Goal: Task Accomplishment & Management: Manage account settings

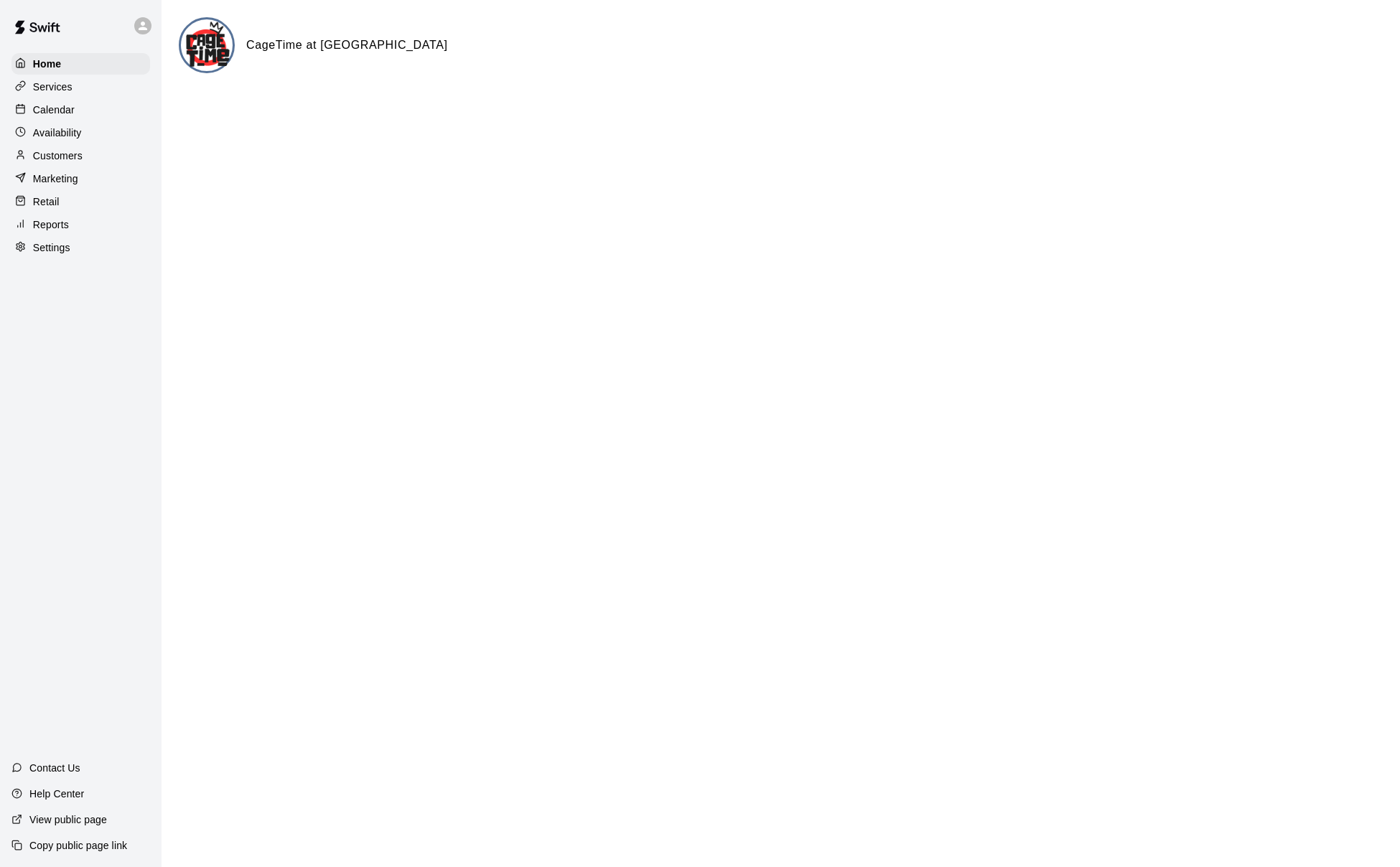
click at [64, 112] on p "Calendar" at bounding box center [54, 109] width 42 height 14
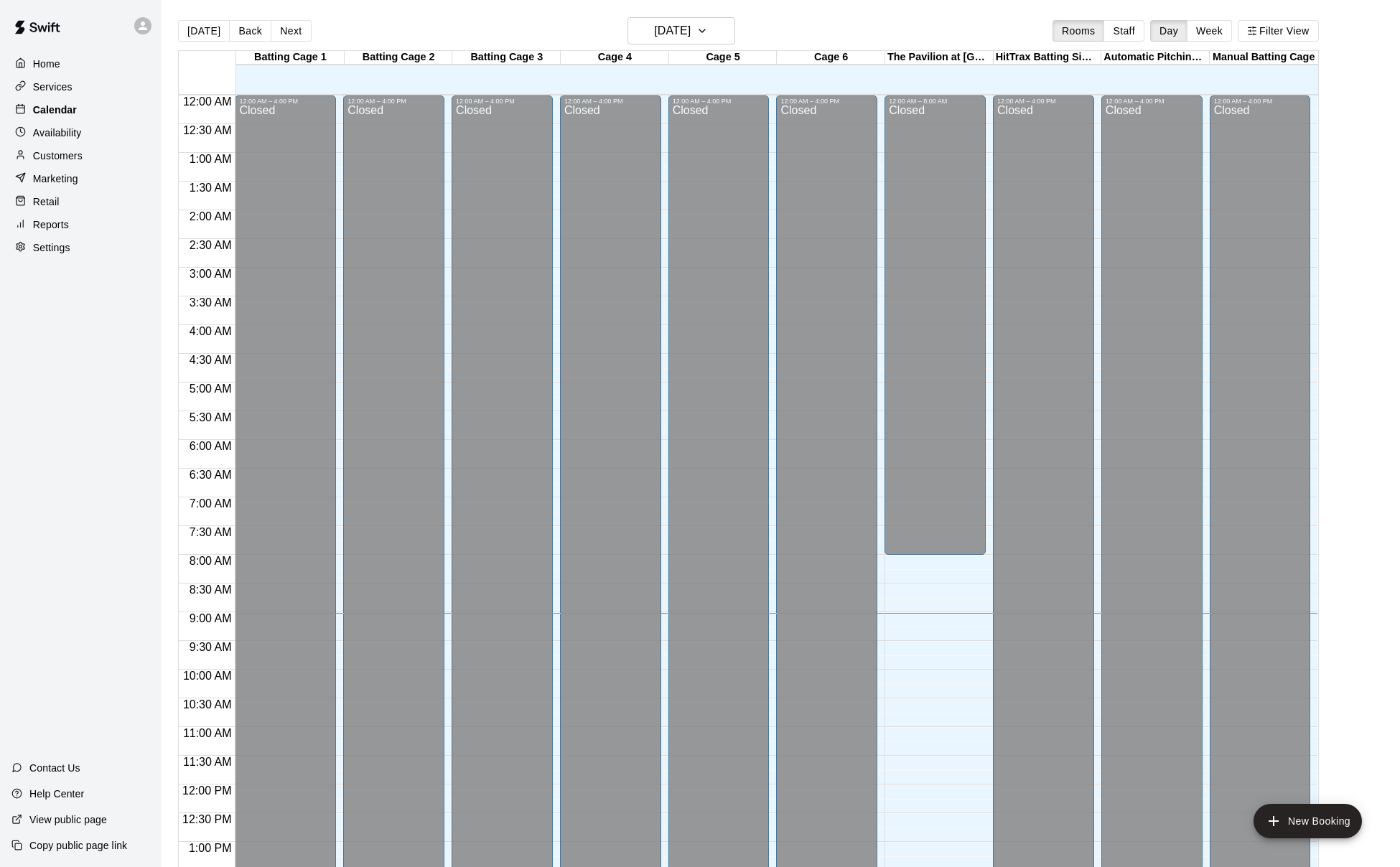
scroll to position [518, 0]
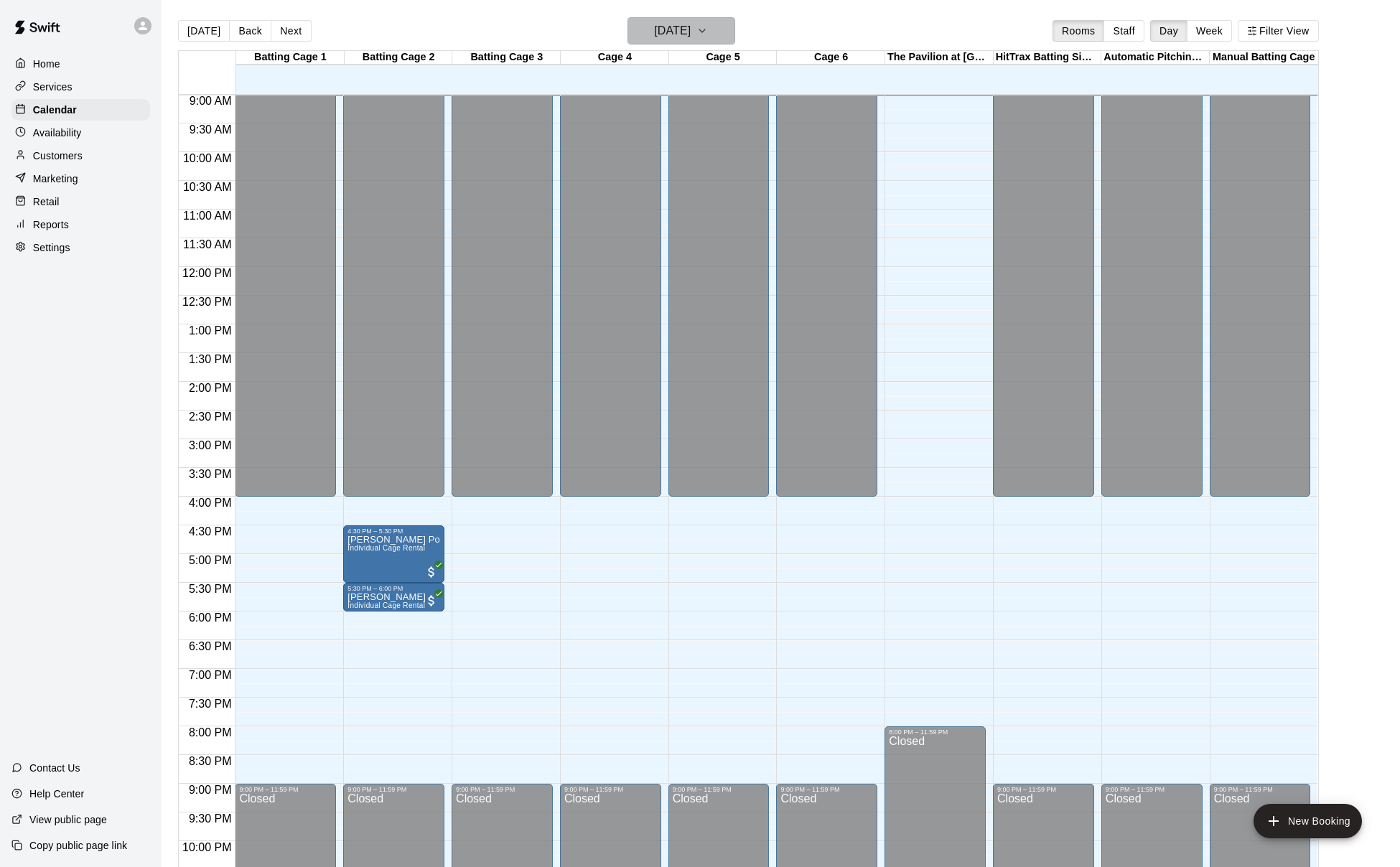
click at [691, 23] on h6 "Monday Oct 13" at bounding box center [672, 31] width 37 height 20
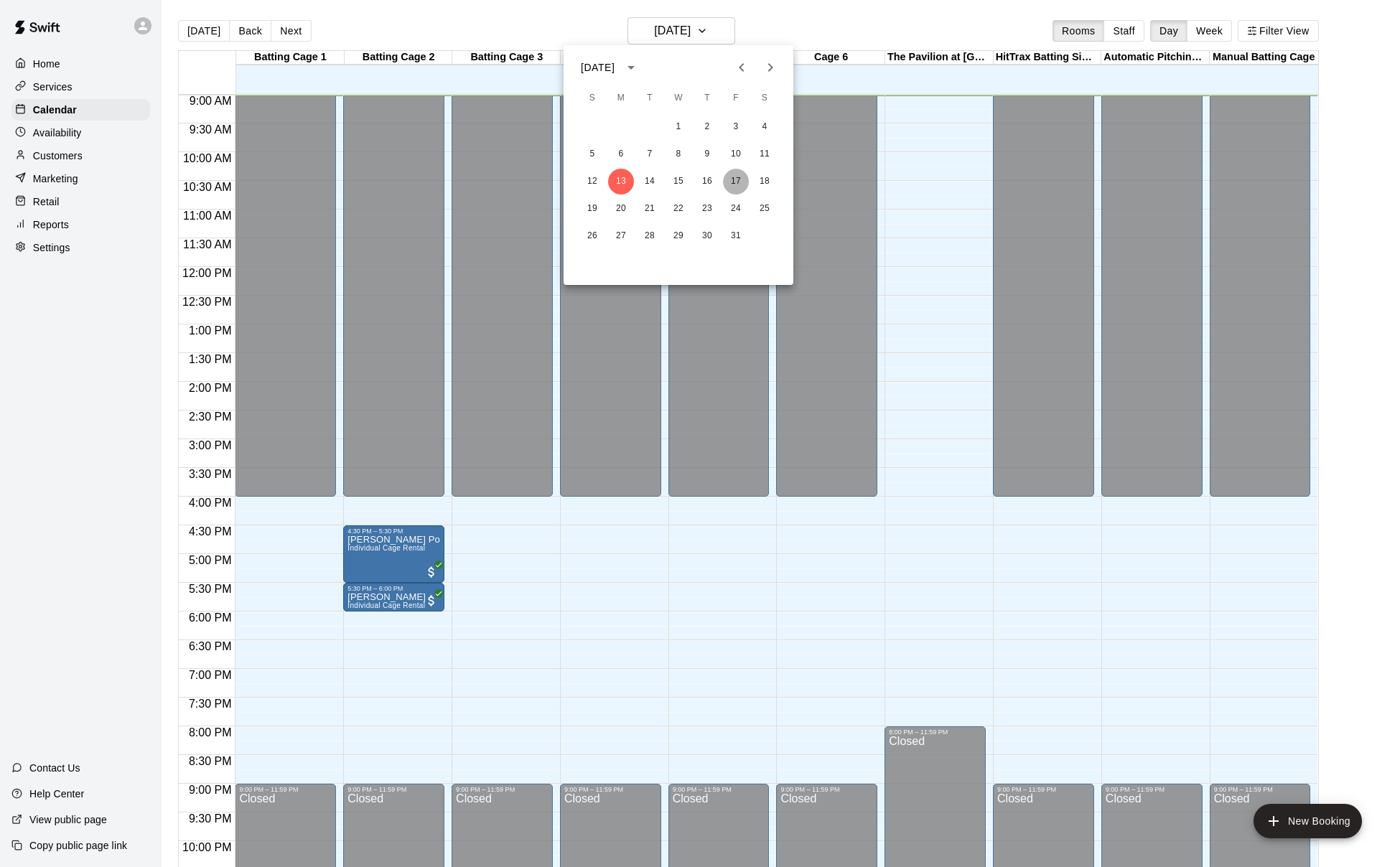
click at [734, 180] on button "17" at bounding box center [736, 181] width 26 height 26
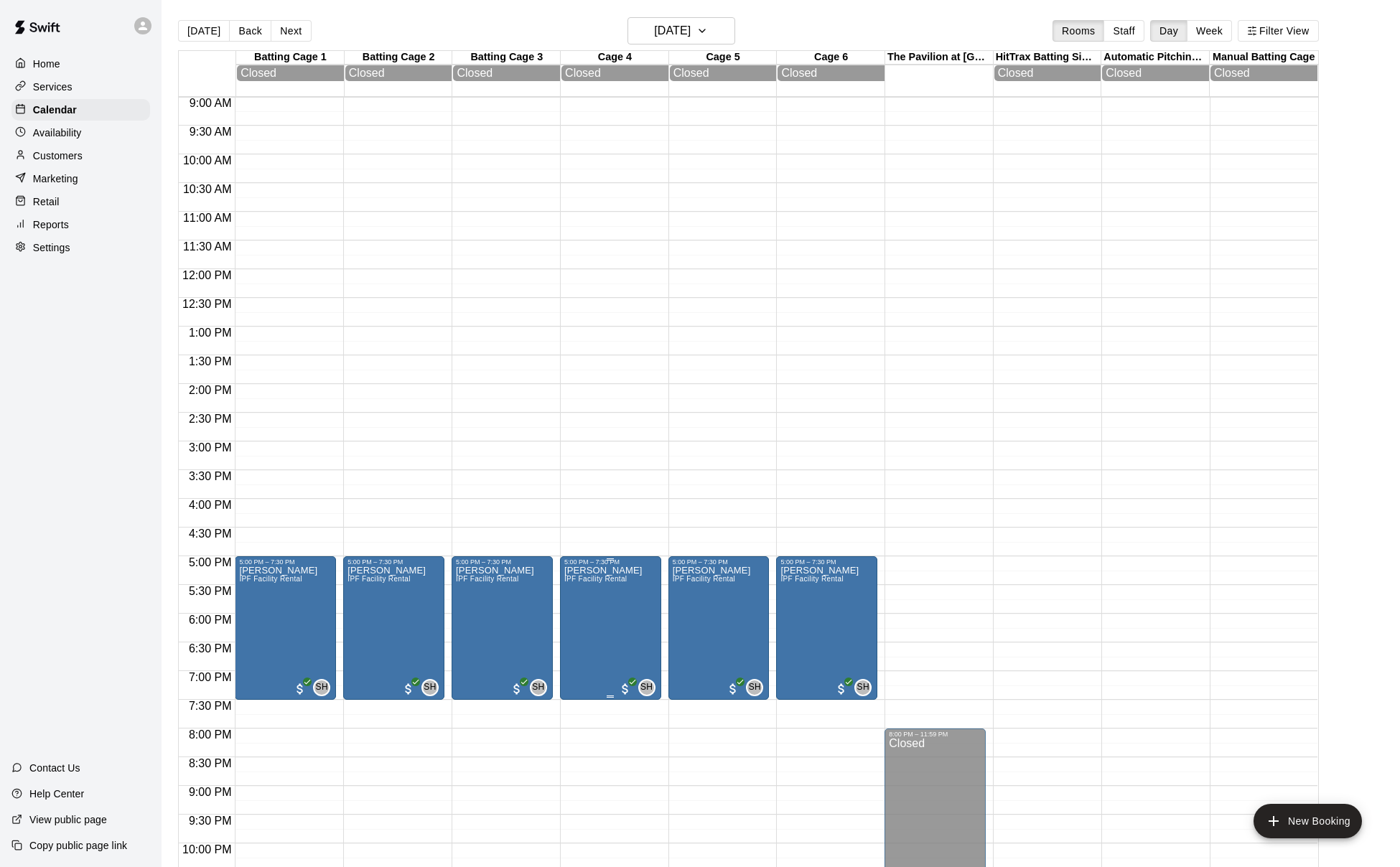
click at [582, 621] on img "edit" at bounding box center [579, 616] width 17 height 17
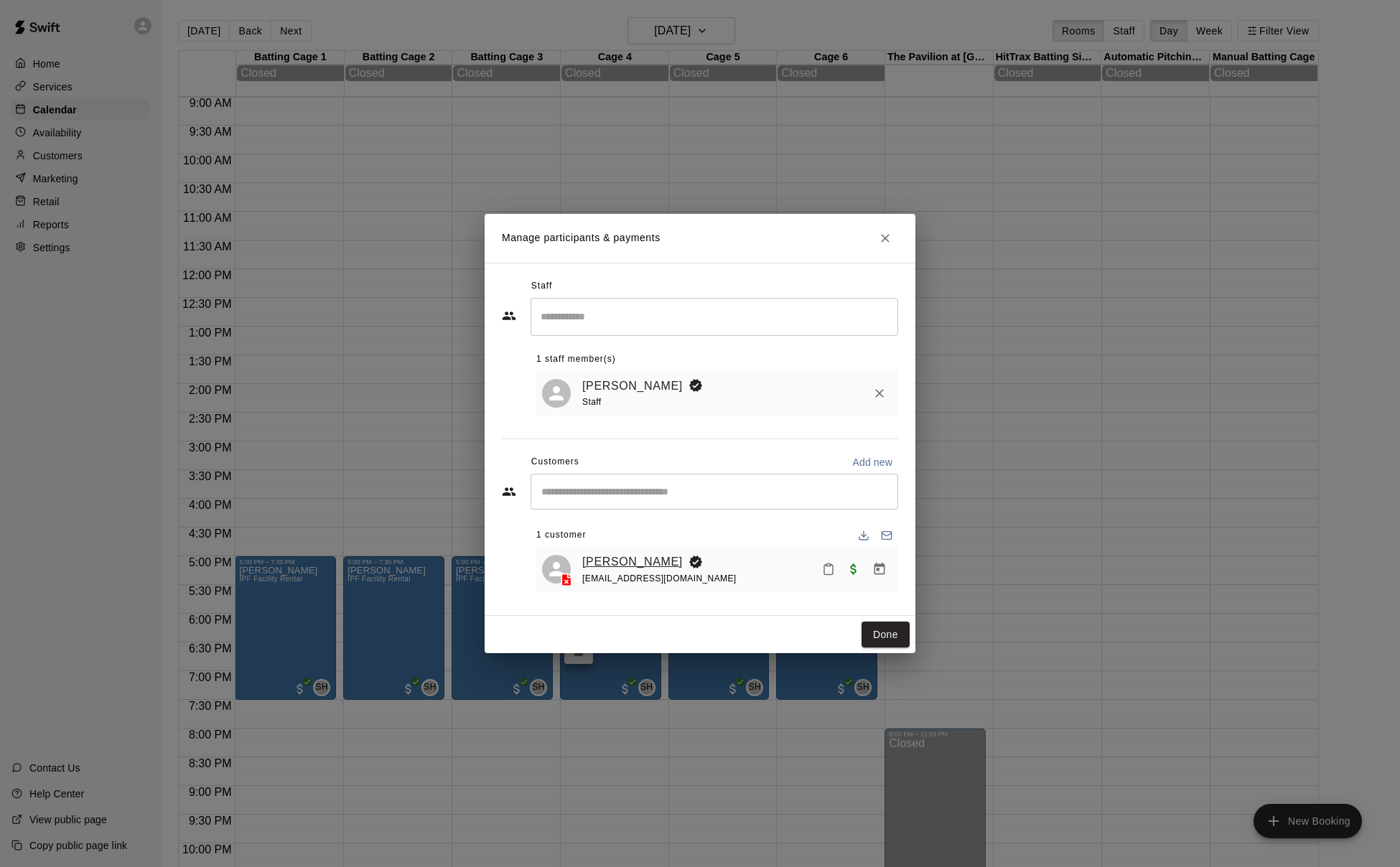
click at [628, 560] on link "Marsha Theobald" at bounding box center [632, 562] width 100 height 18
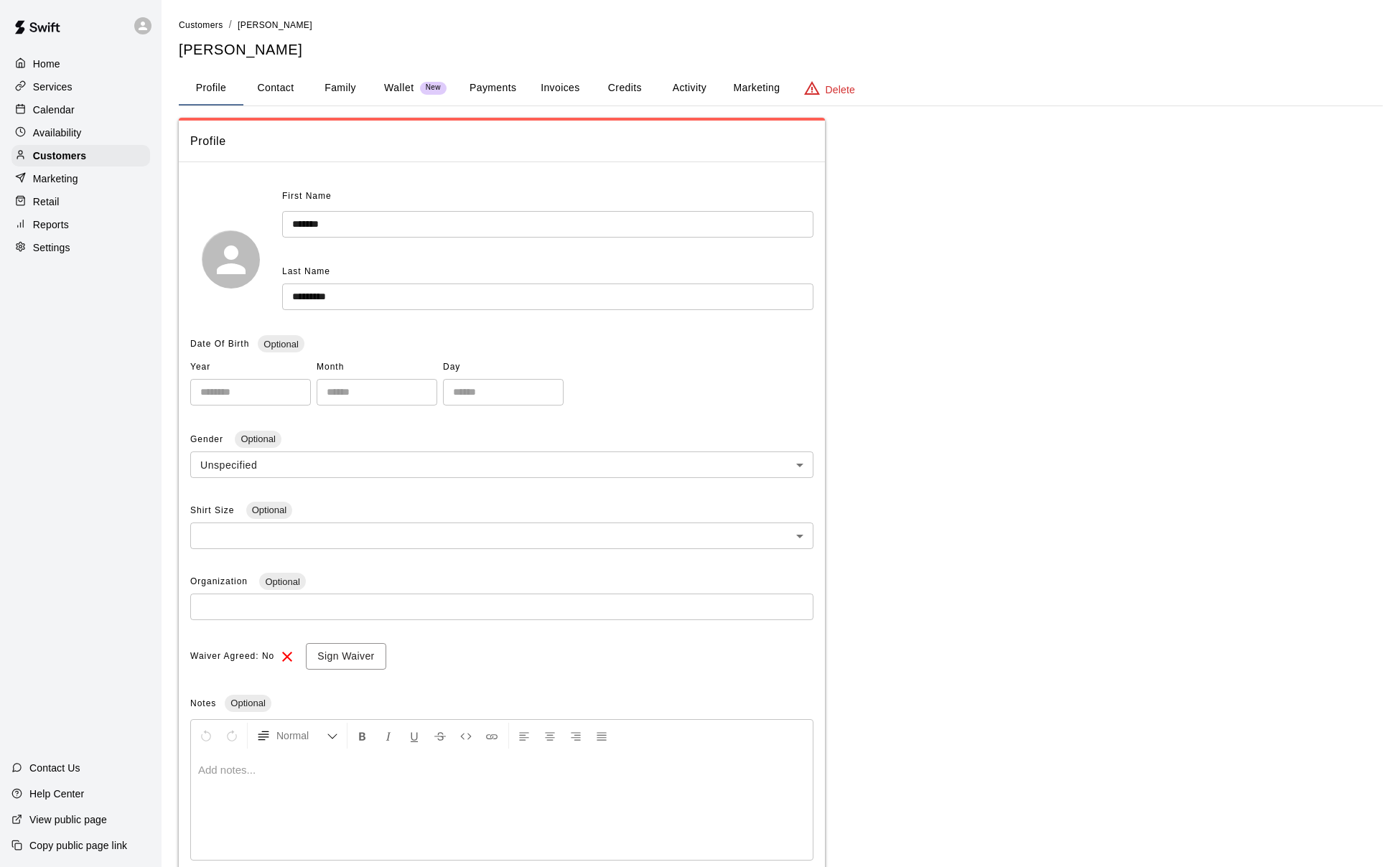
click at [401, 86] on p "Wallet" at bounding box center [399, 88] width 30 height 15
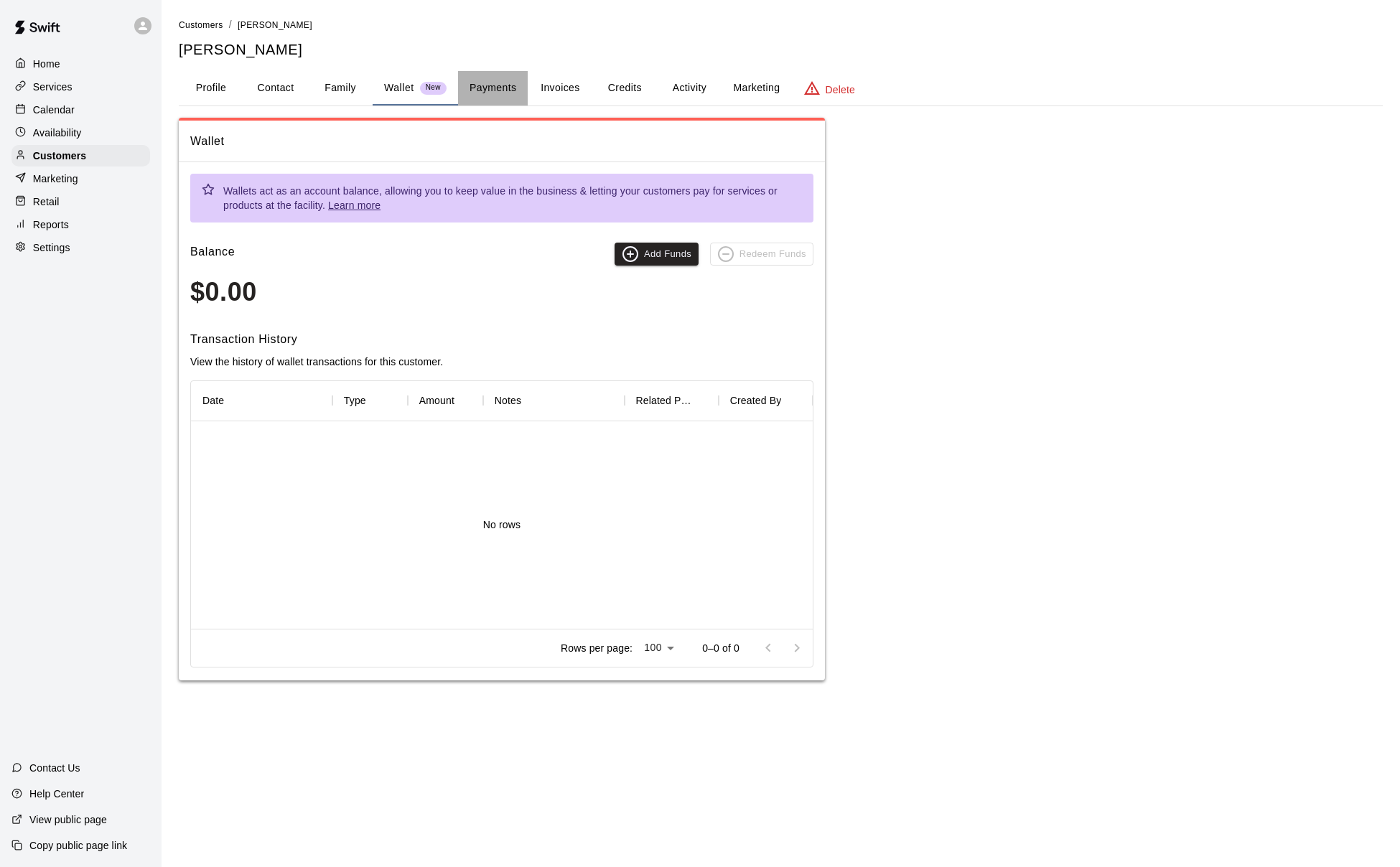
click at [499, 82] on button "Payments" at bounding box center [492, 88] width 69 height 34
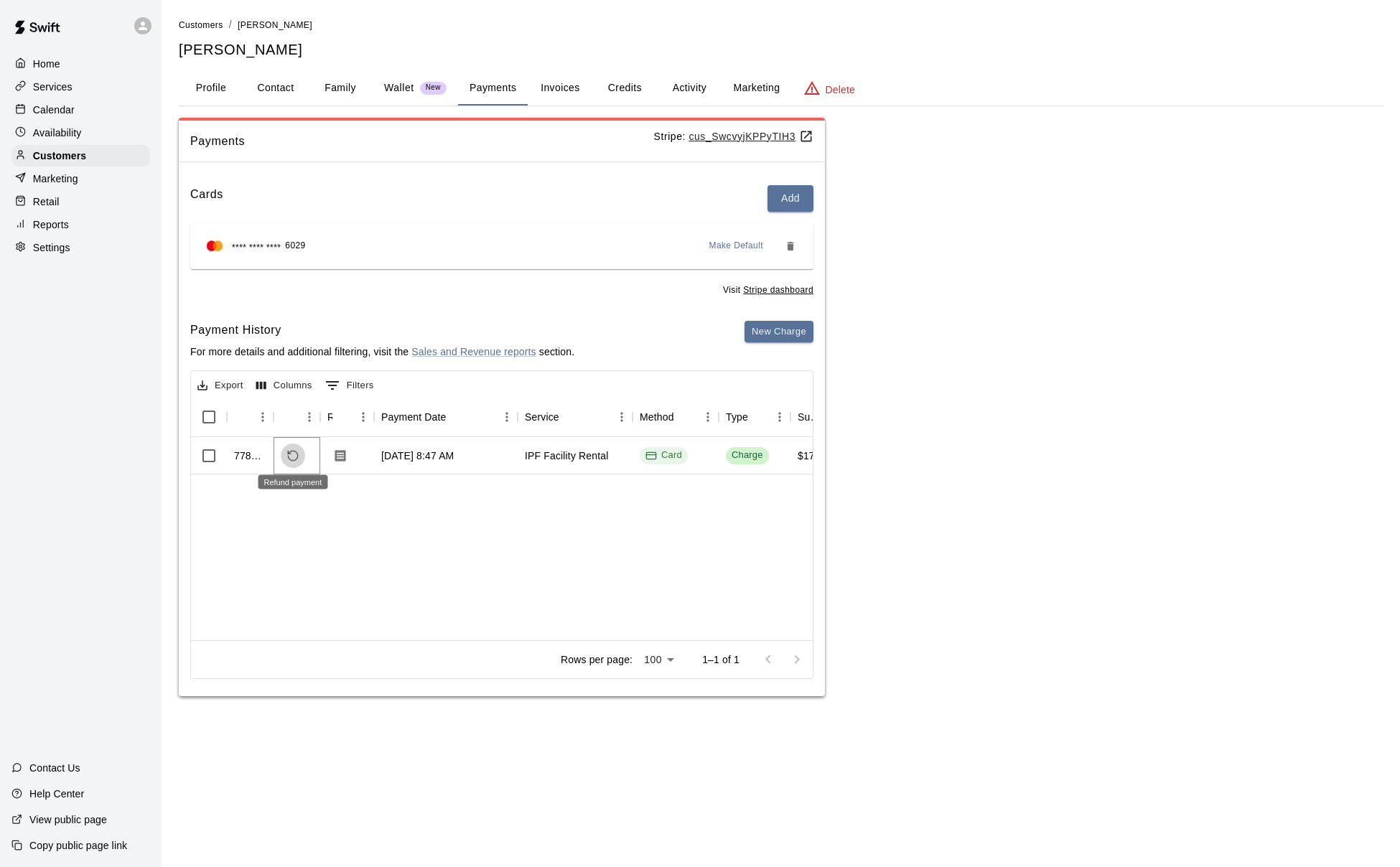
click at [290, 452] on icon "Refund payment" at bounding box center [292, 455] width 13 height 13
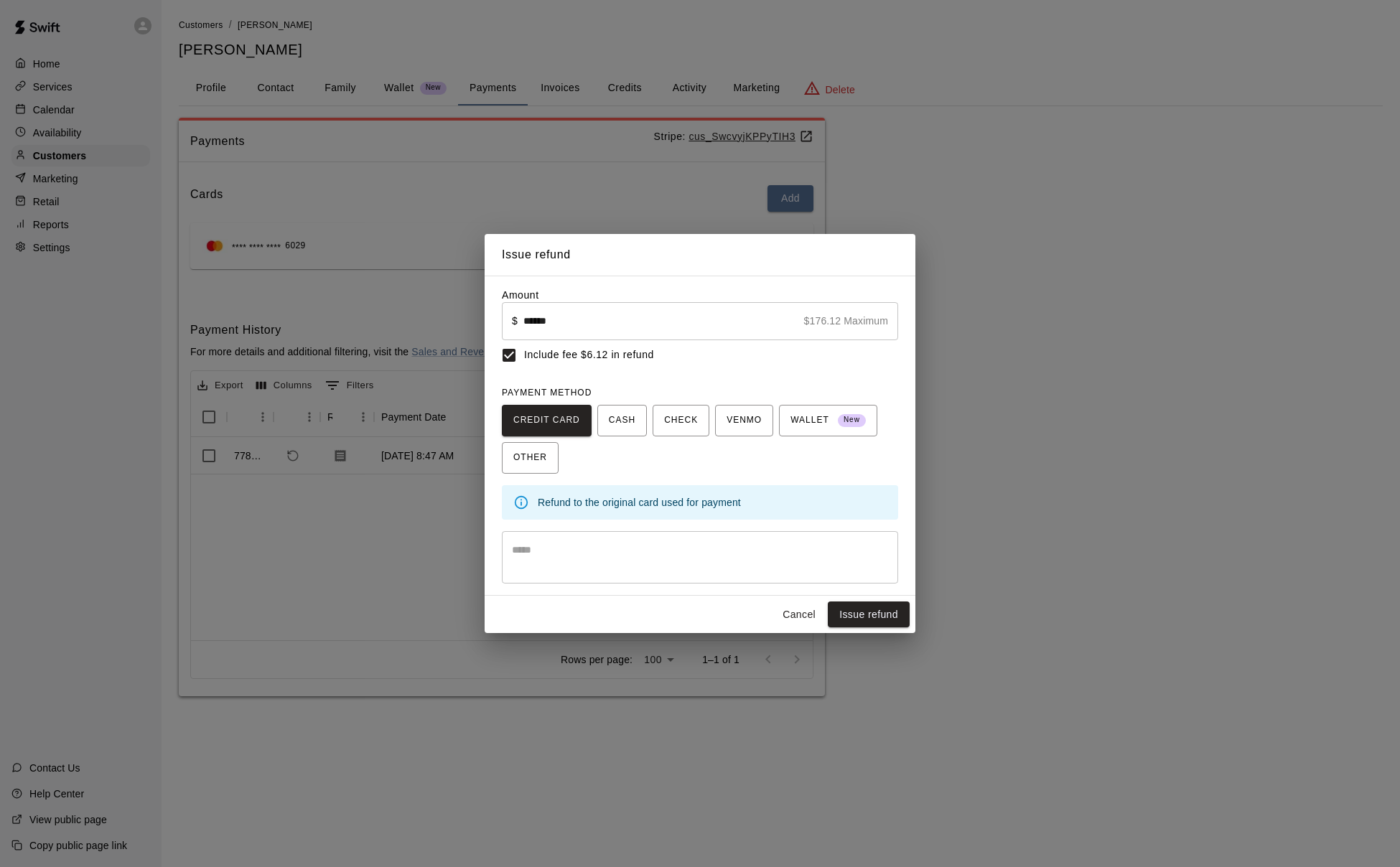
click at [637, 555] on textarea at bounding box center [700, 557] width 376 height 28
click at [863, 597] on div "Cancel Issue refund" at bounding box center [700, 615] width 431 height 38
click at [861, 617] on button "Issue refund" at bounding box center [869, 615] width 82 height 27
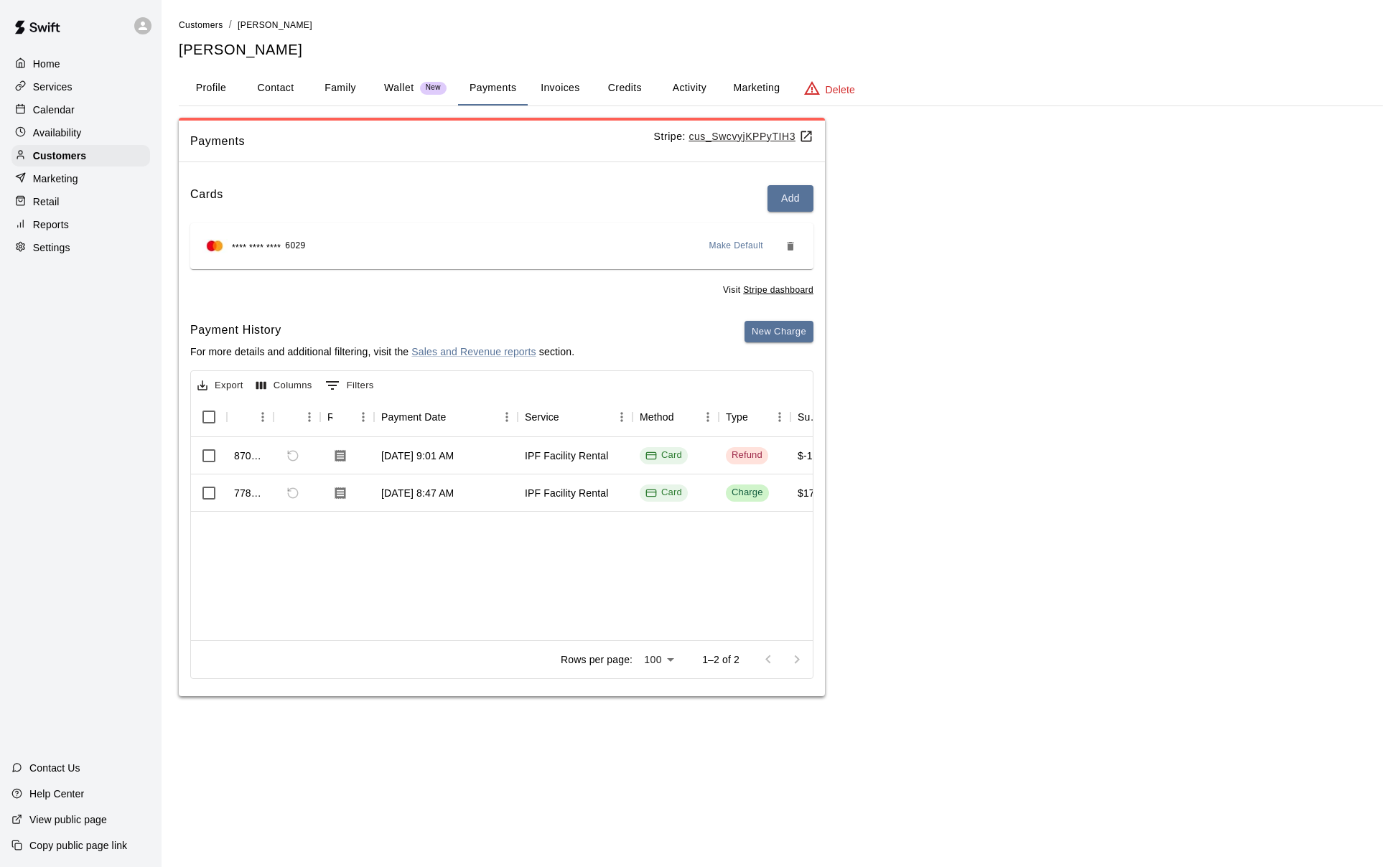
click at [52, 109] on p "Calendar" at bounding box center [54, 109] width 42 height 14
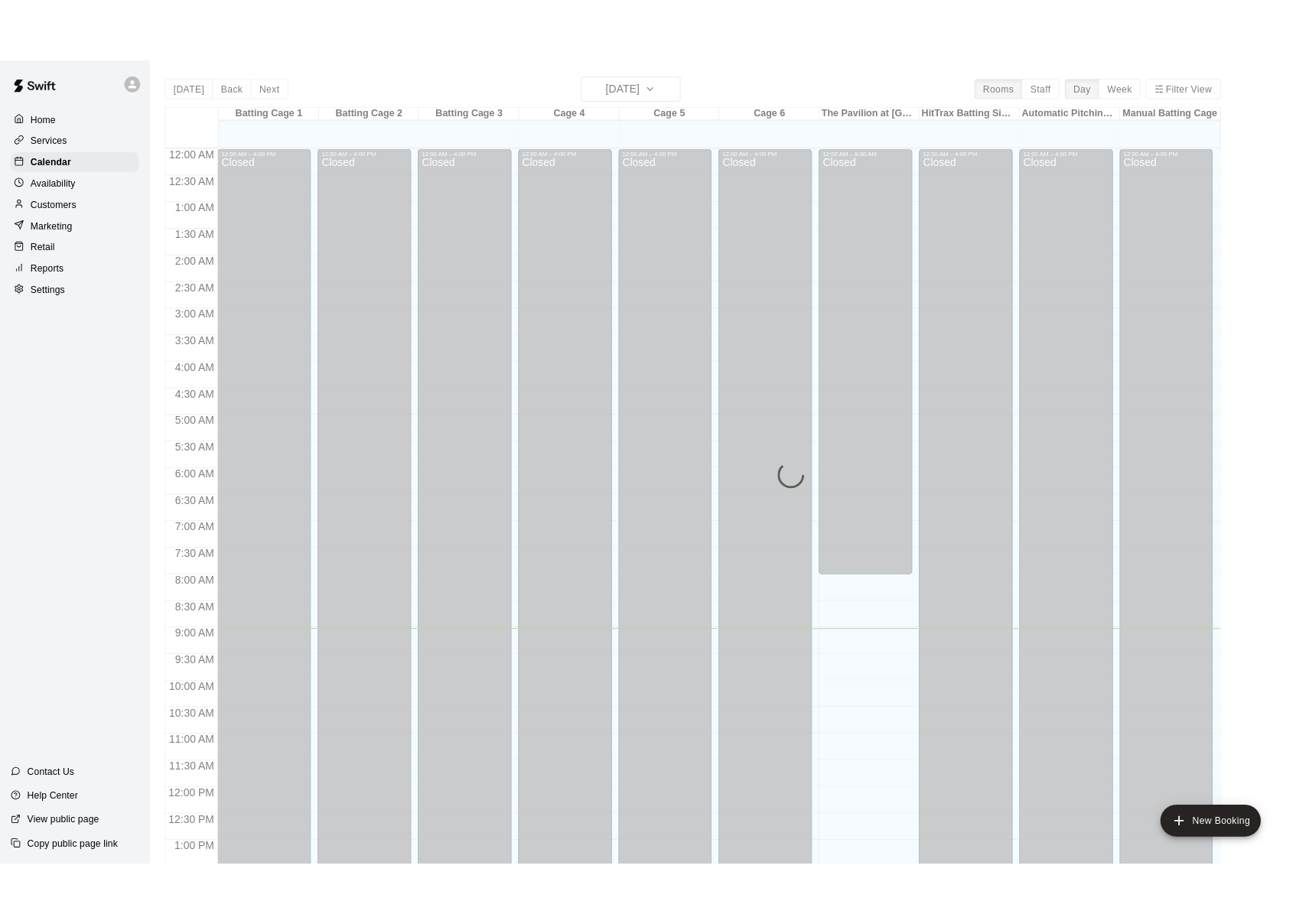
scroll to position [553, 0]
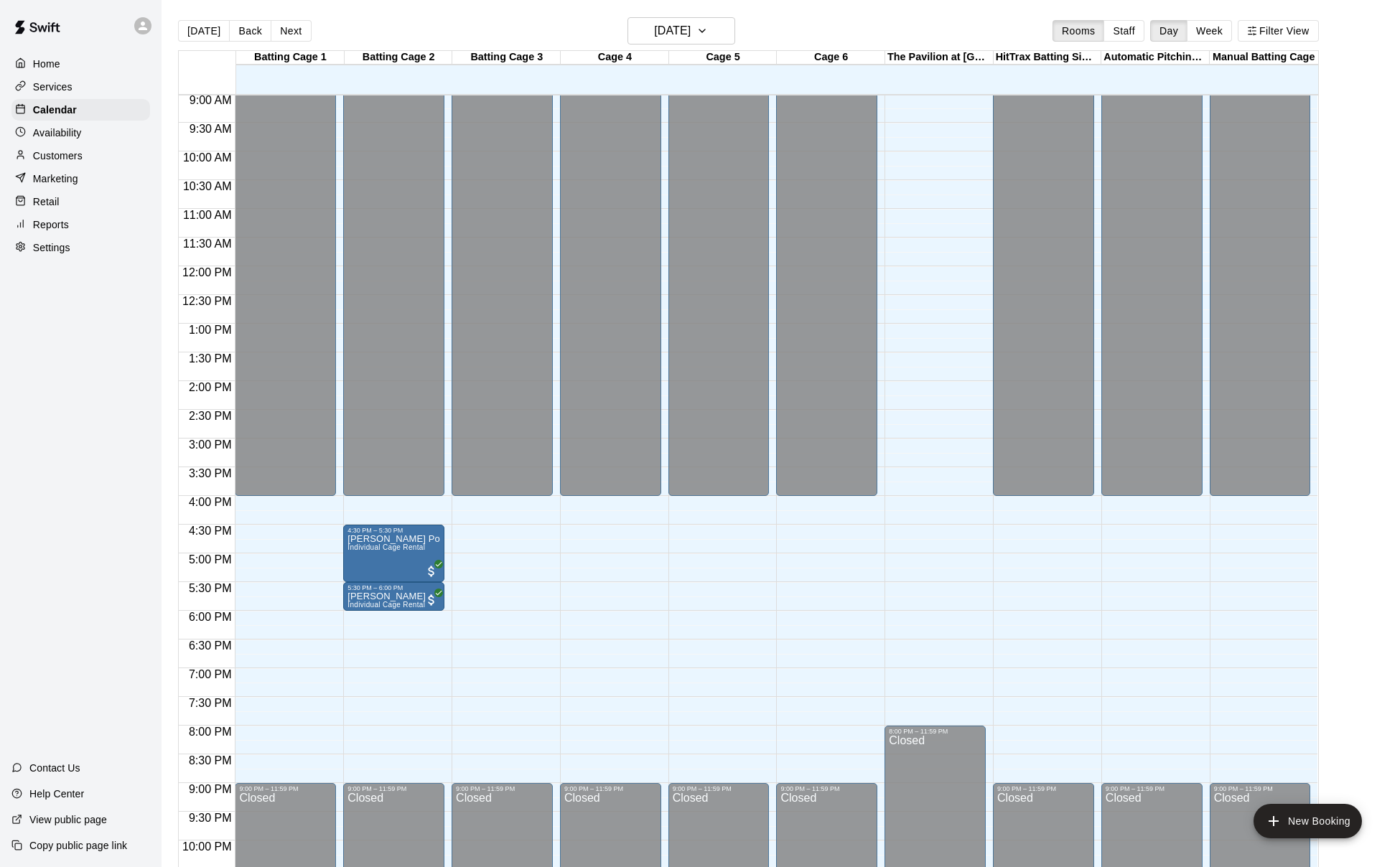
click at [754, 33] on div "Today Back Next Monday Oct 13 Rooms Staff Day Week Filter View" at bounding box center [748, 34] width 1141 height 33
click at [708, 33] on icon "button" at bounding box center [703, 31] width 12 height 18
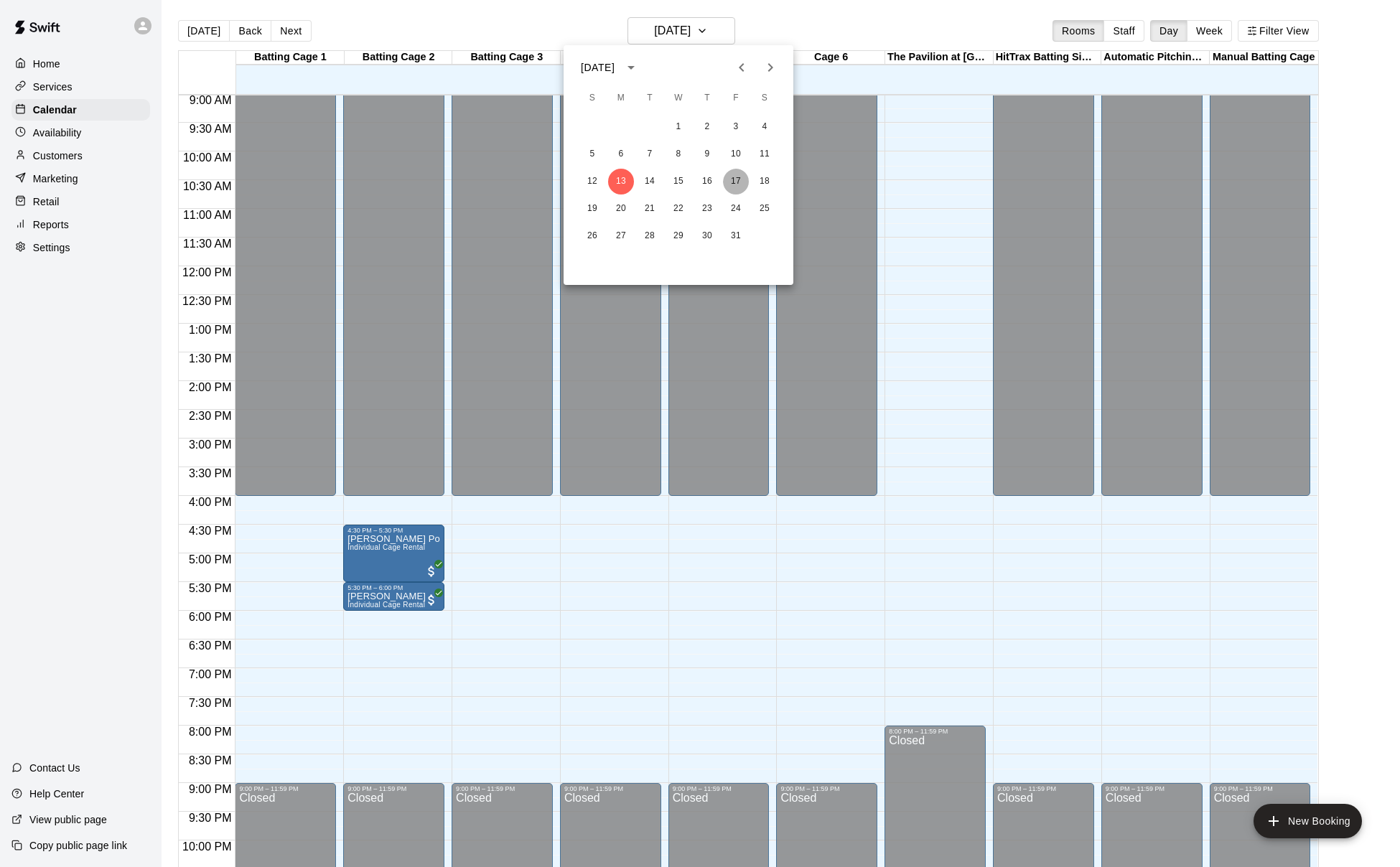
click at [740, 181] on button "17" at bounding box center [736, 181] width 26 height 26
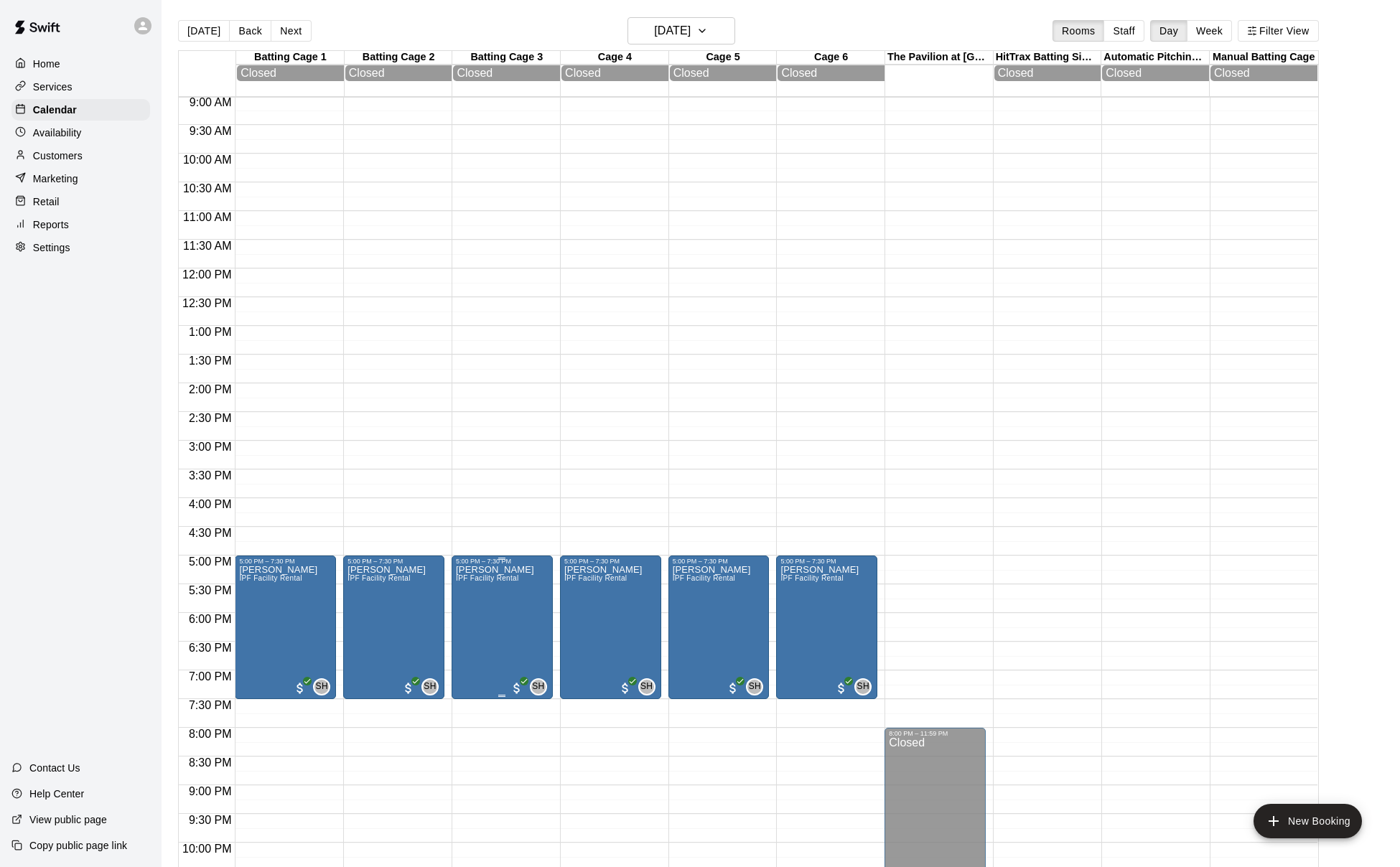
click at [477, 654] on icon "delete" at bounding box center [471, 649] width 18 height 18
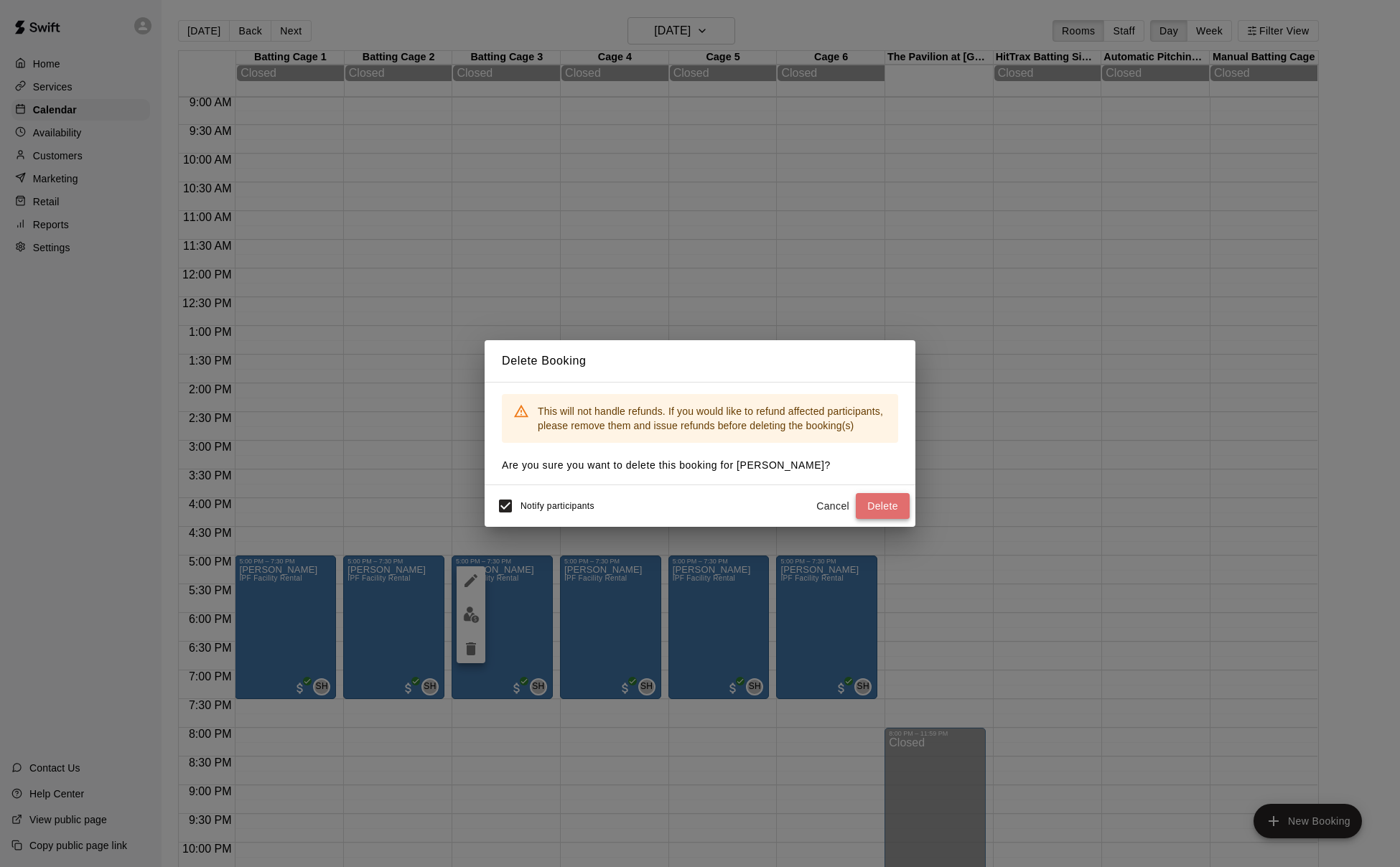
click at [872, 505] on button "Delete" at bounding box center [883, 507] width 53 height 27
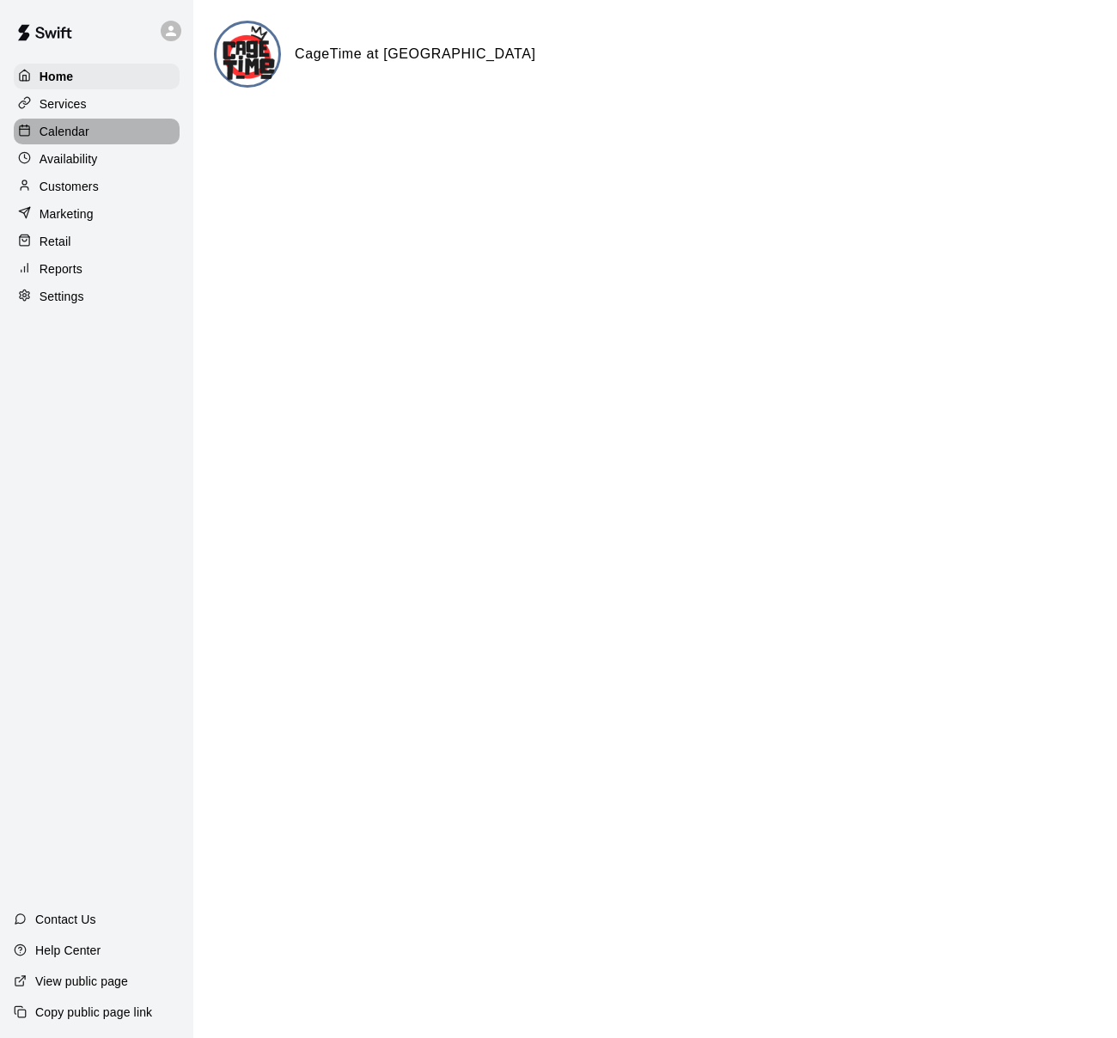
click at [60, 134] on p "Calendar" at bounding box center [65, 131] width 50 height 17
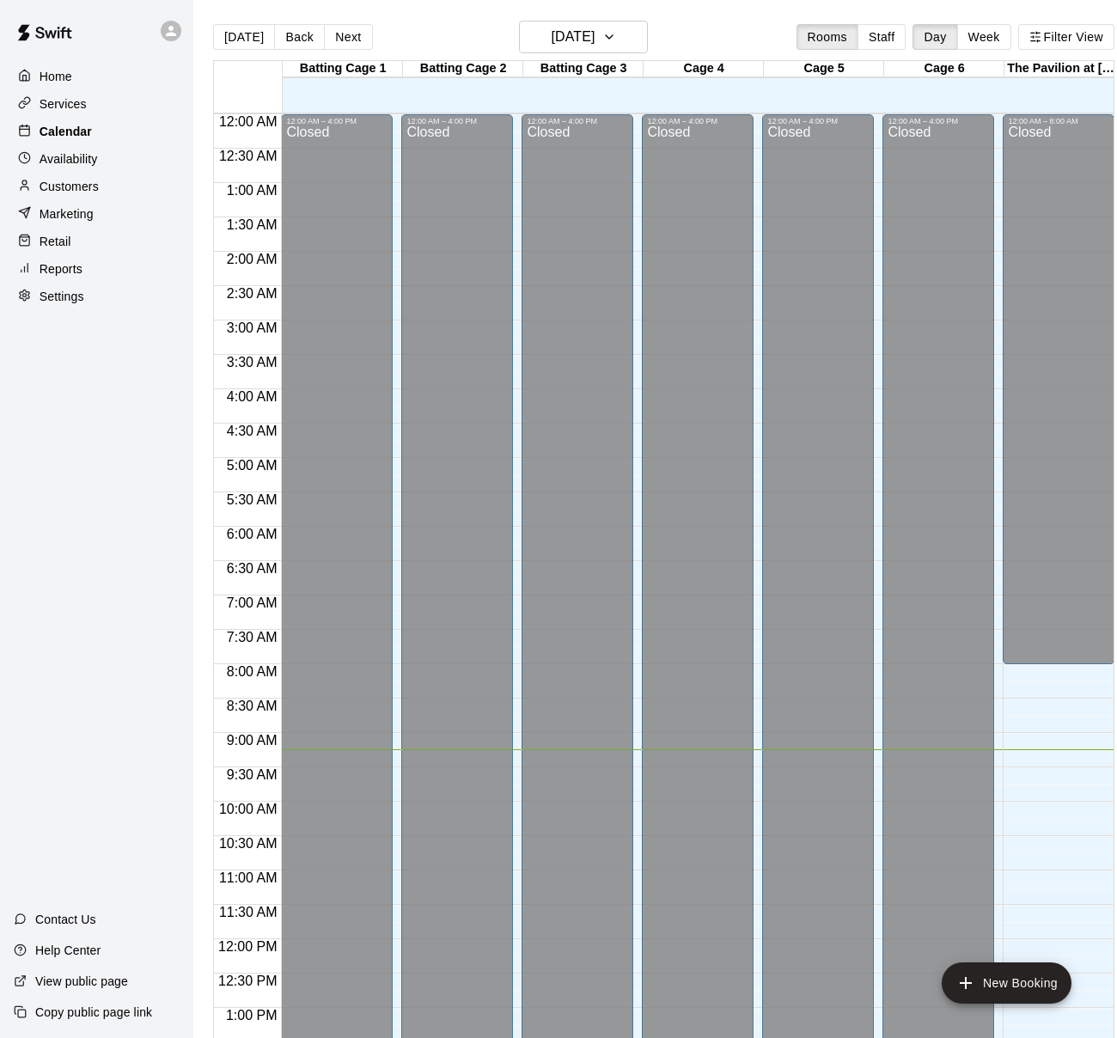
scroll to position [634, 0]
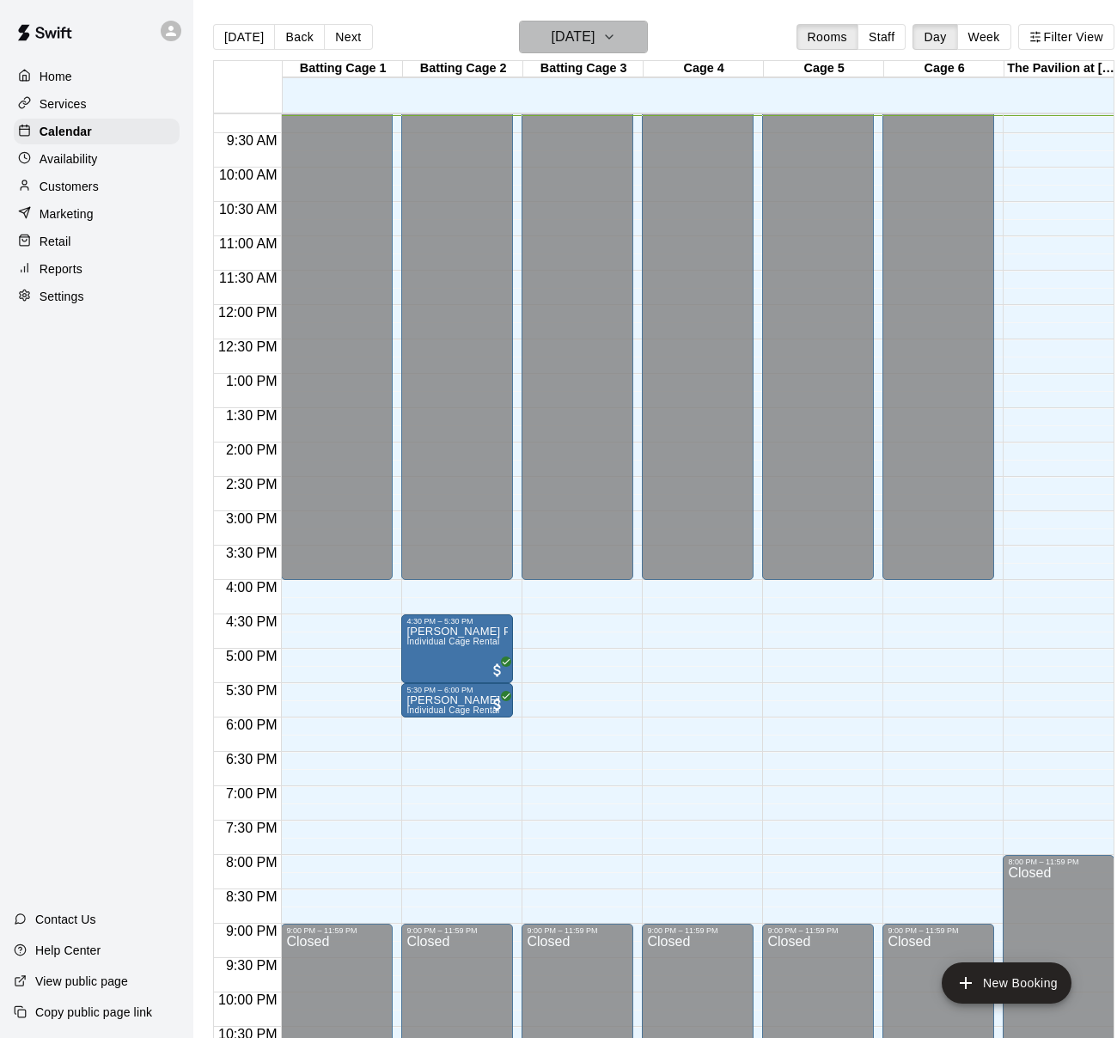
click at [595, 36] on h6 "Monday Oct 13" at bounding box center [573, 37] width 44 height 24
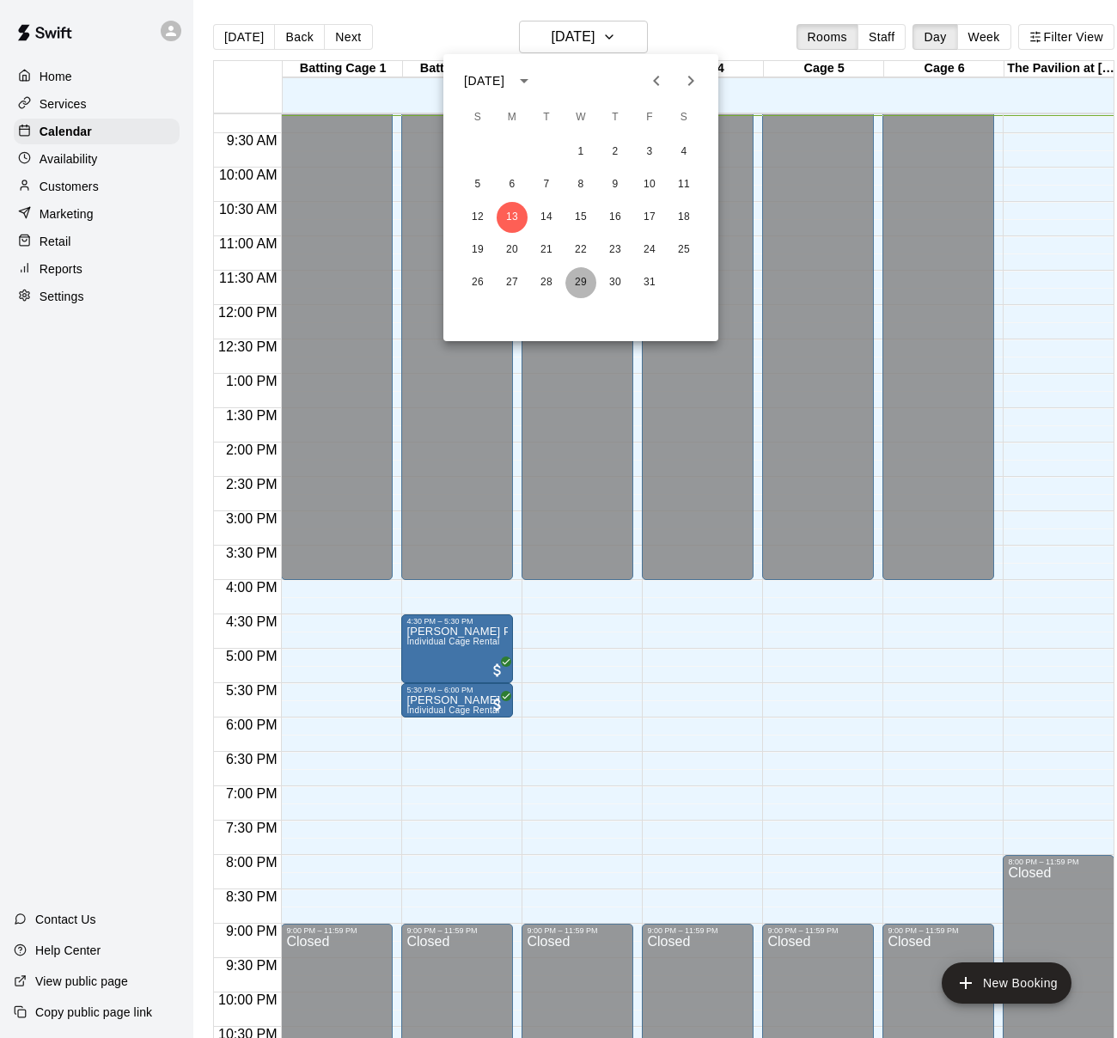
click at [577, 273] on button "29" at bounding box center [581, 282] width 31 height 31
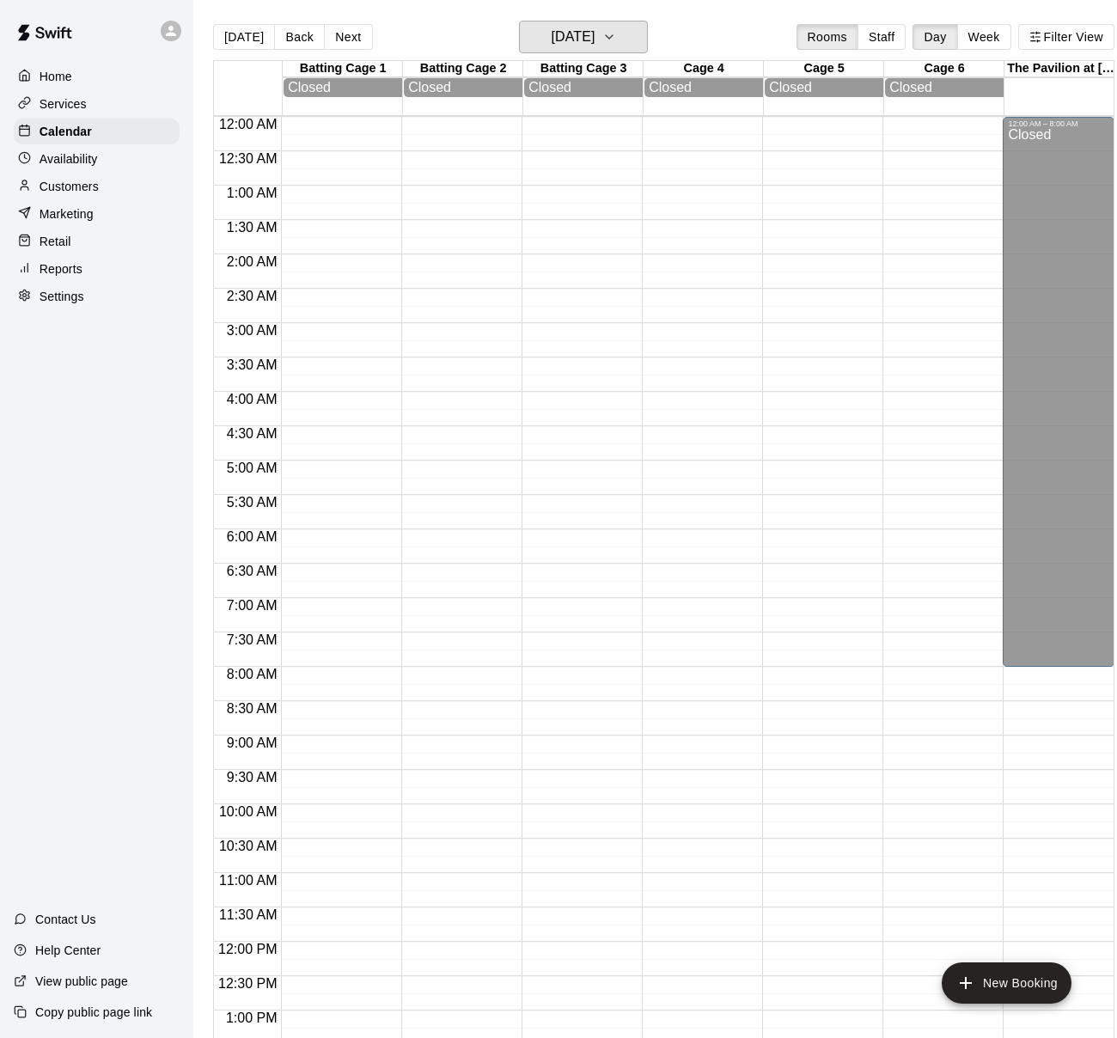
scroll to position [0, 0]
click at [69, 297] on p "Settings" at bounding box center [62, 296] width 45 height 17
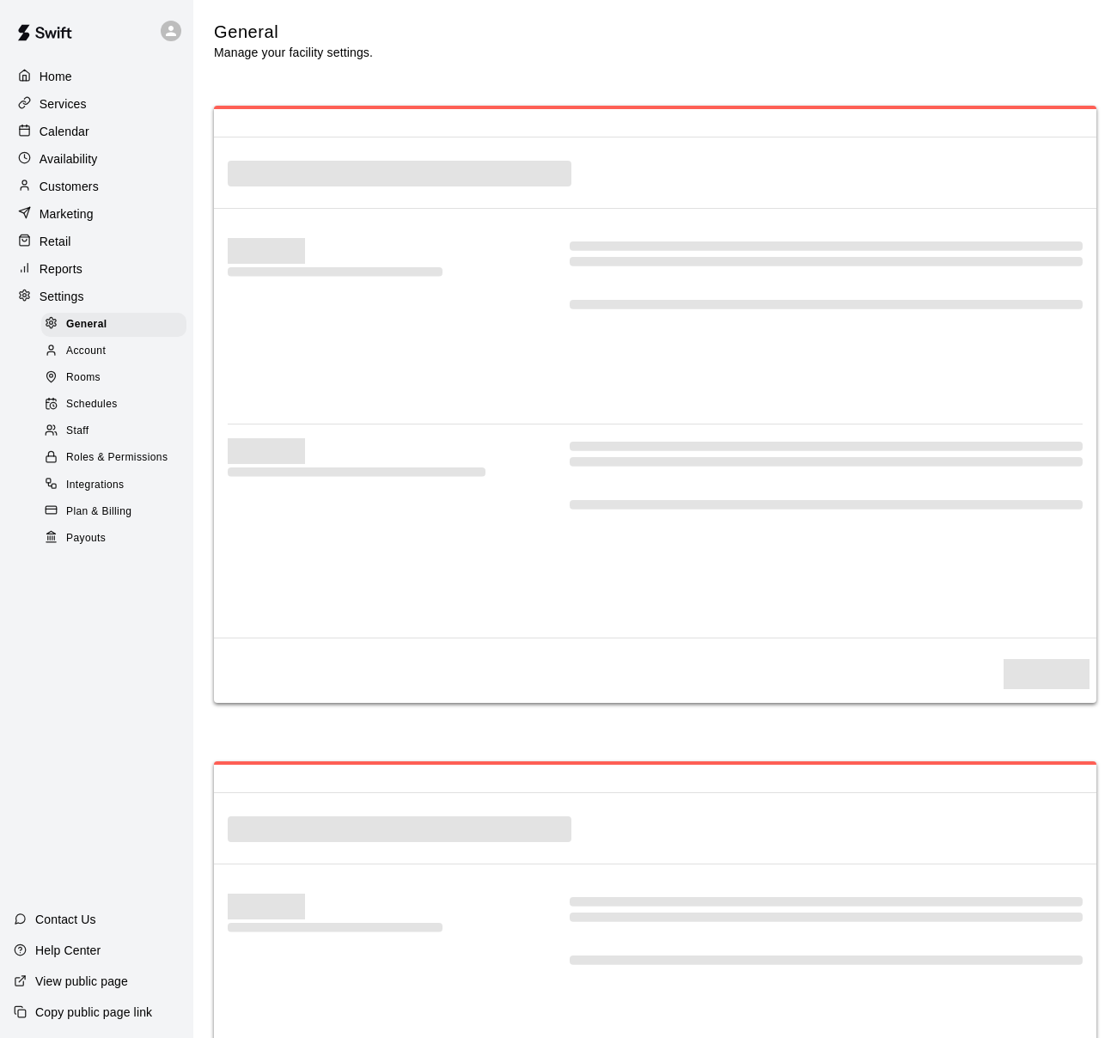
select select "**"
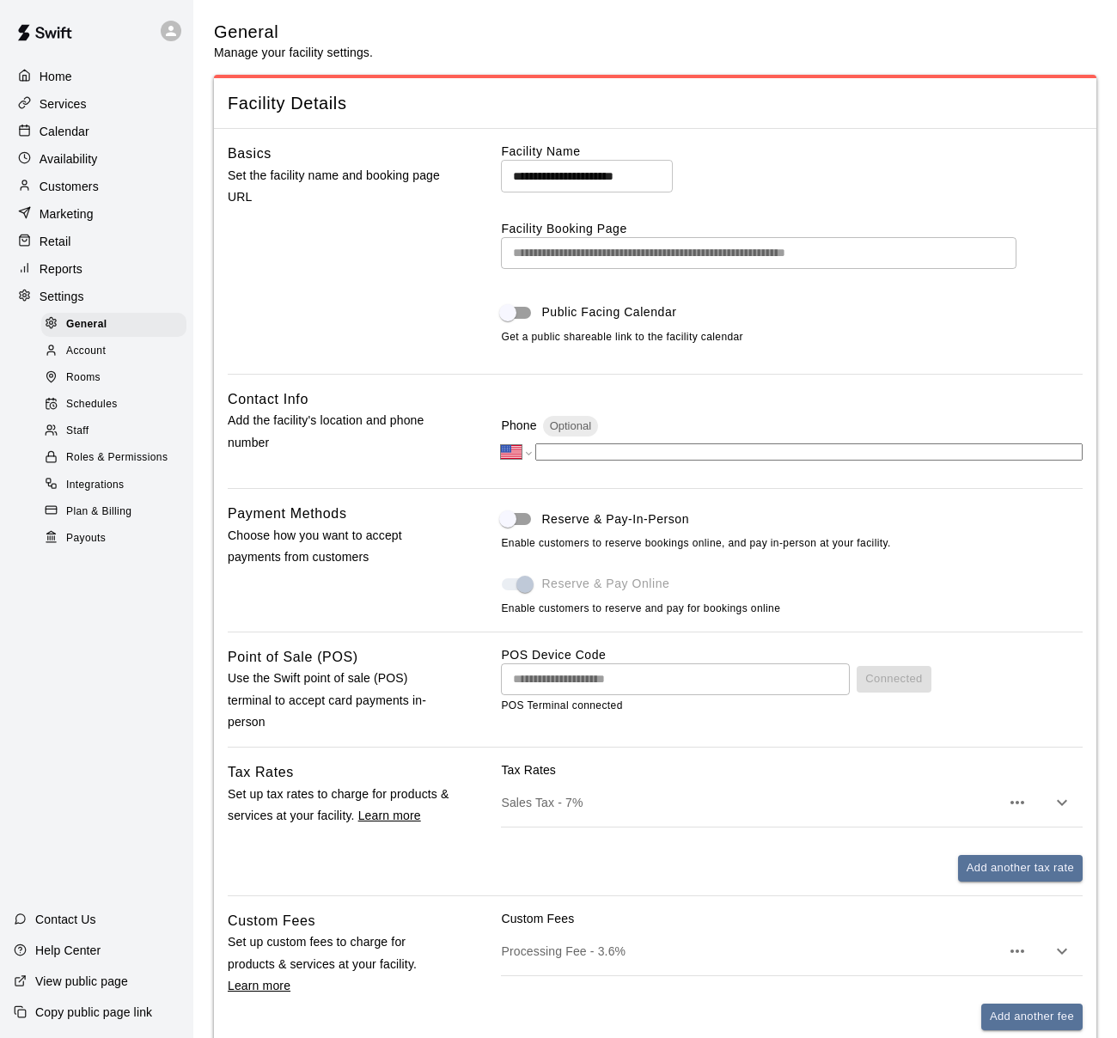
scroll to position [3753, 0]
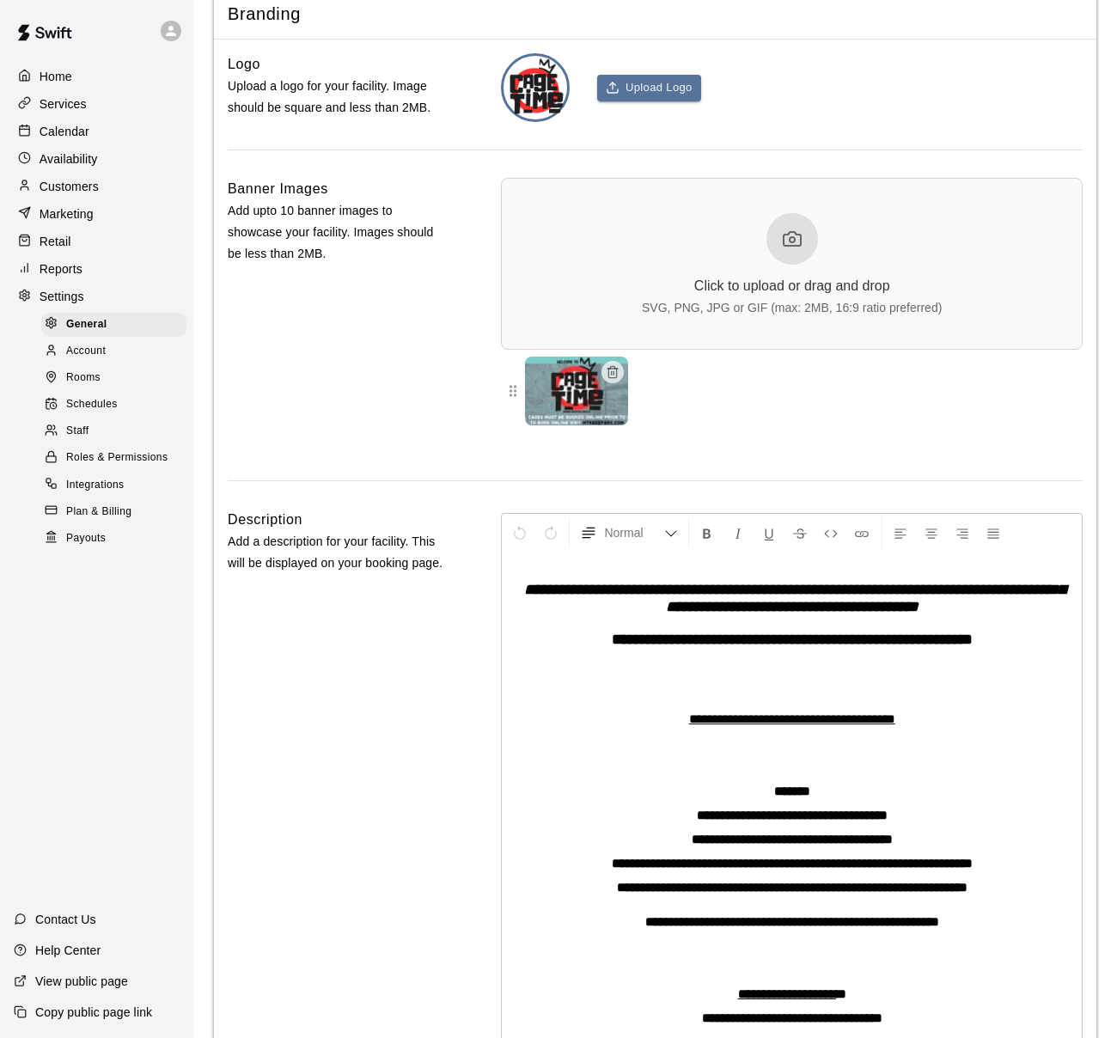
click at [110, 398] on span "Schedules" at bounding box center [92, 404] width 52 height 17
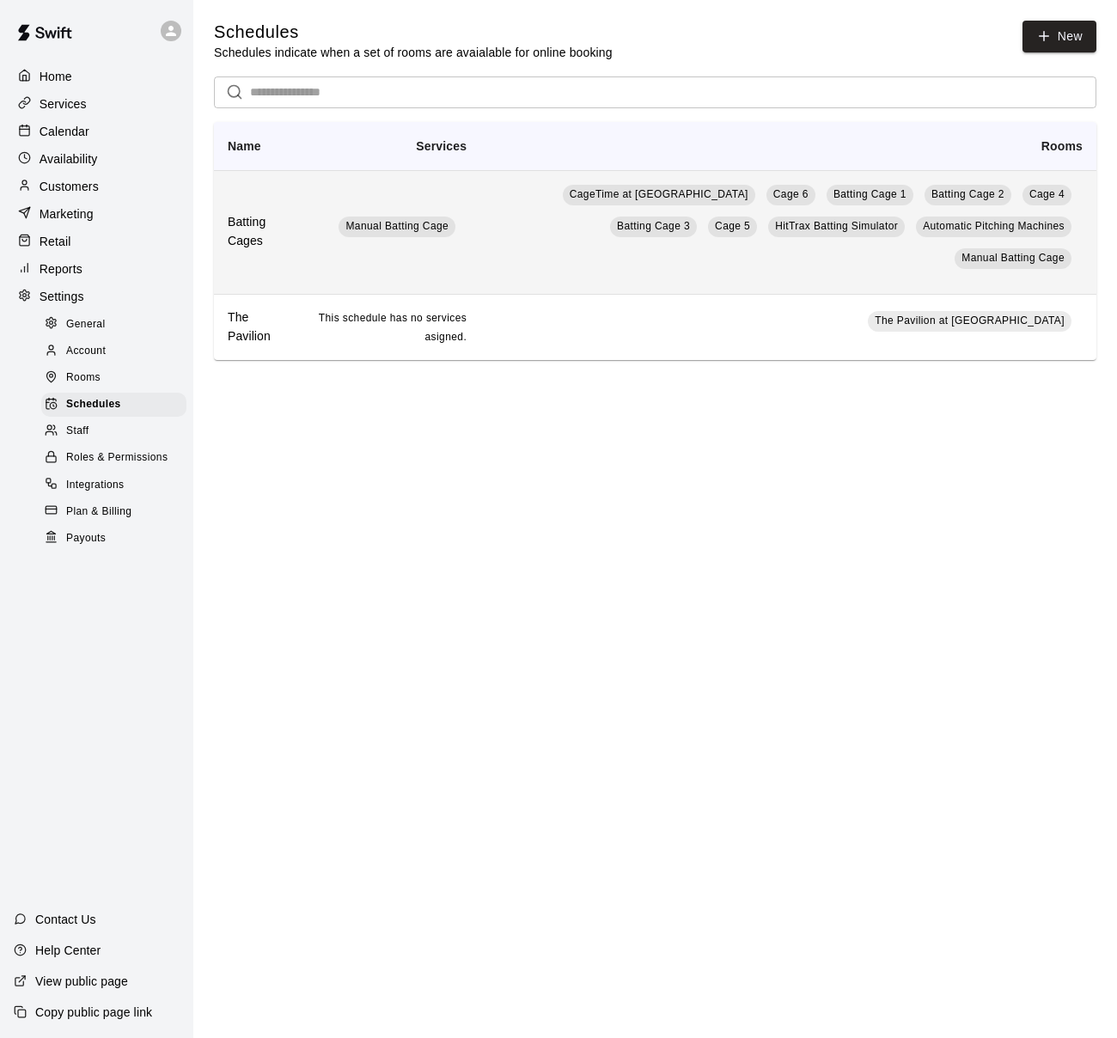
click at [481, 222] on td "CageTime at MTrade Park Cage 6 Batting Cage 1 Batting Cage 2 Cage 4 Batting Cag…" at bounding box center [789, 232] width 616 height 124
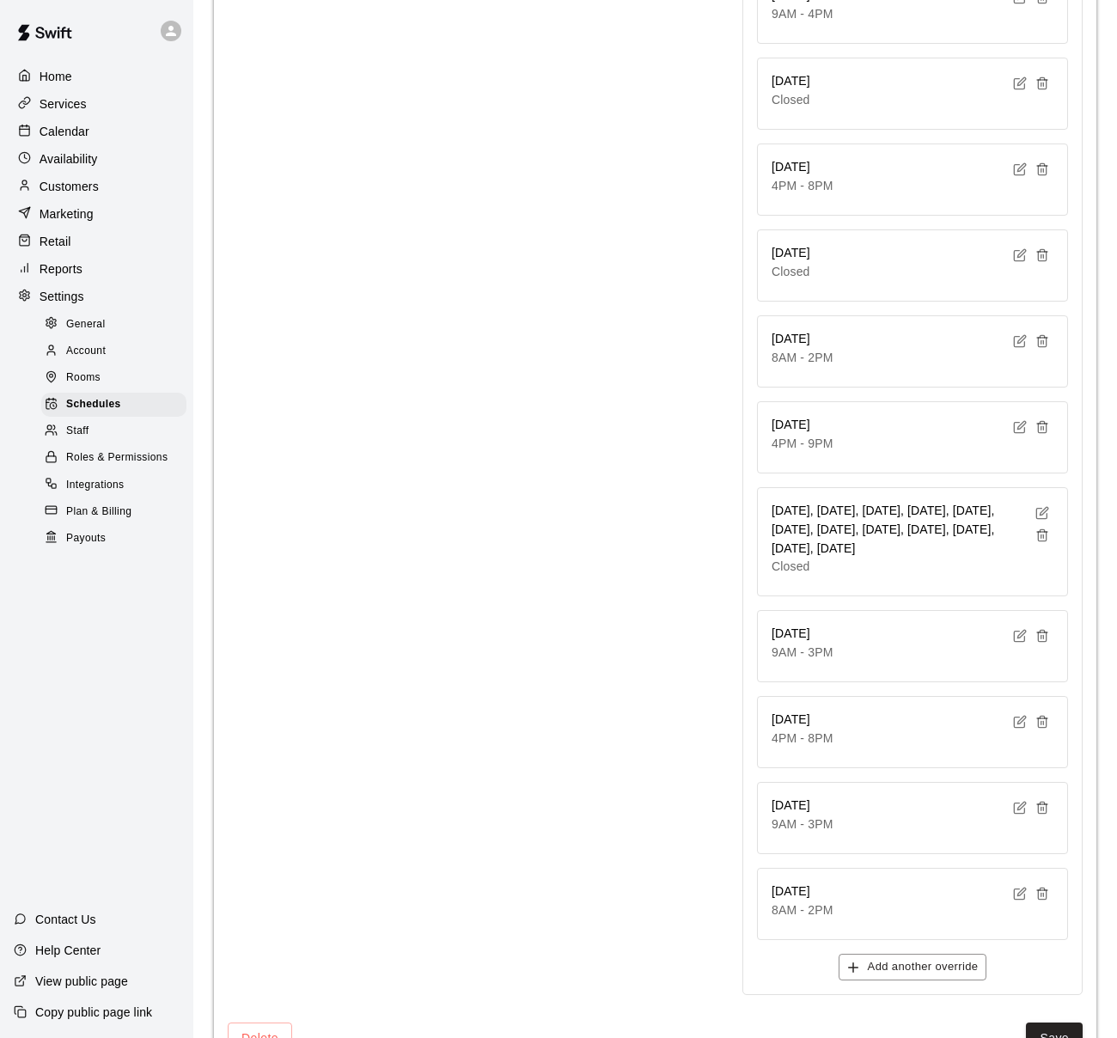
scroll to position [4667, 0]
click at [1041, 508] on icon "button" at bounding box center [1043, 515] width 14 height 14
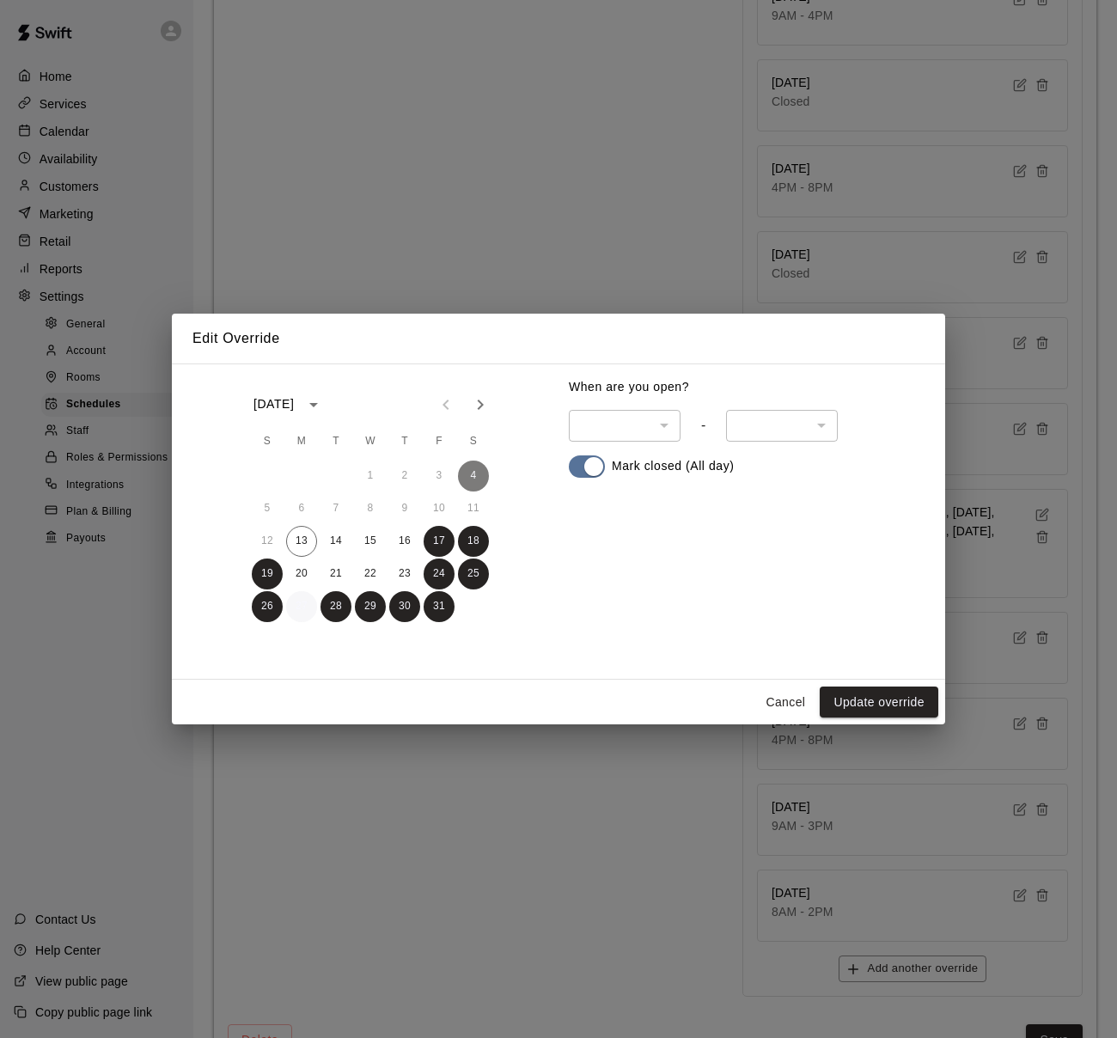
click at [295, 605] on button "27" at bounding box center [301, 606] width 31 height 31
click at [329, 609] on button "28" at bounding box center [336, 606] width 31 height 31
click at [377, 608] on button "29" at bounding box center [370, 606] width 31 height 31
click at [405, 607] on button "30" at bounding box center [404, 606] width 31 height 31
click at [476, 404] on icon "Next month" at bounding box center [480, 405] width 21 height 21
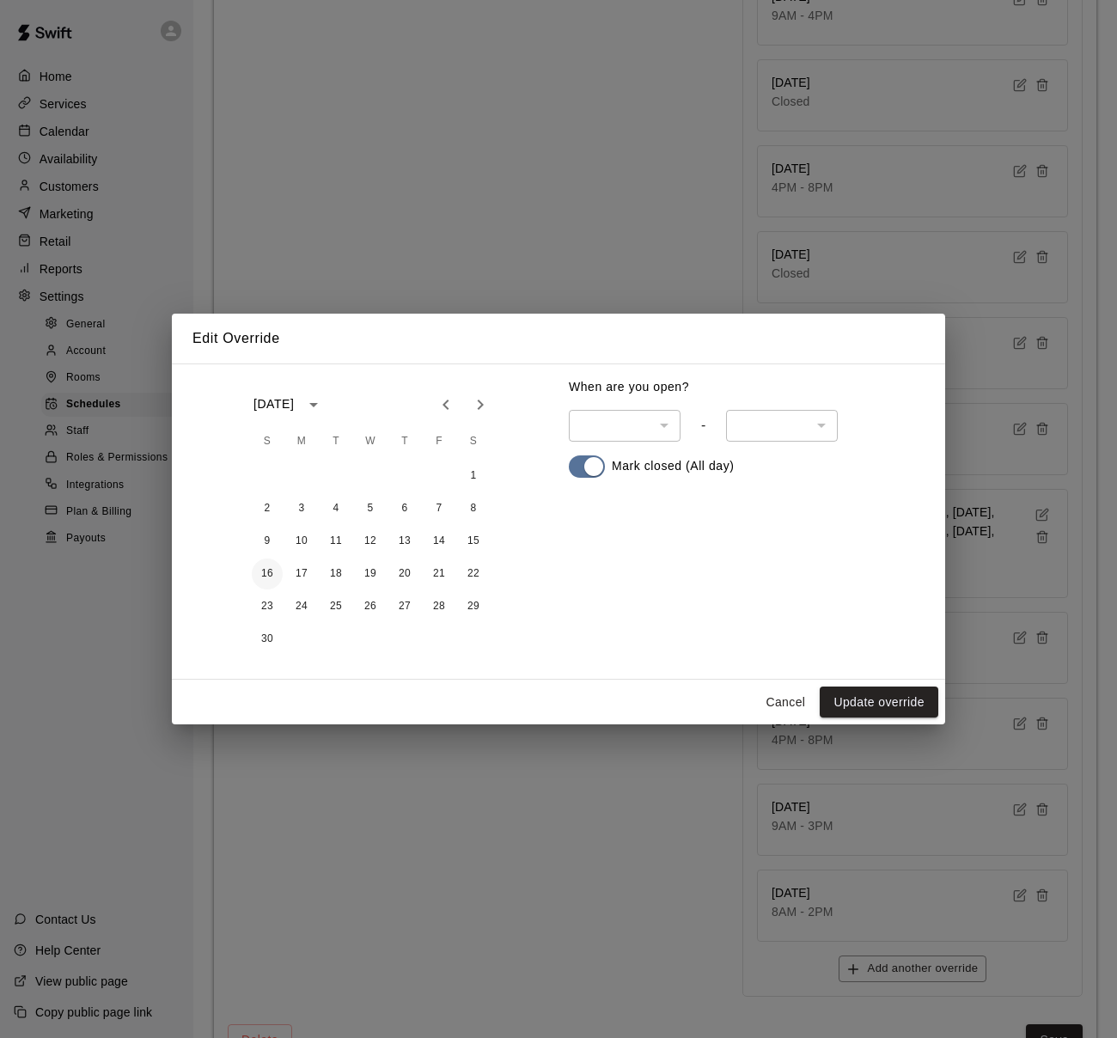
click at [275, 576] on button "16" at bounding box center [267, 574] width 31 height 31
click at [296, 574] on button "17" at bounding box center [301, 574] width 31 height 31
click at [326, 573] on button "18" at bounding box center [336, 574] width 31 height 31
click at [361, 572] on button "19" at bounding box center [370, 574] width 31 height 31
click at [411, 573] on button "20" at bounding box center [404, 574] width 31 height 31
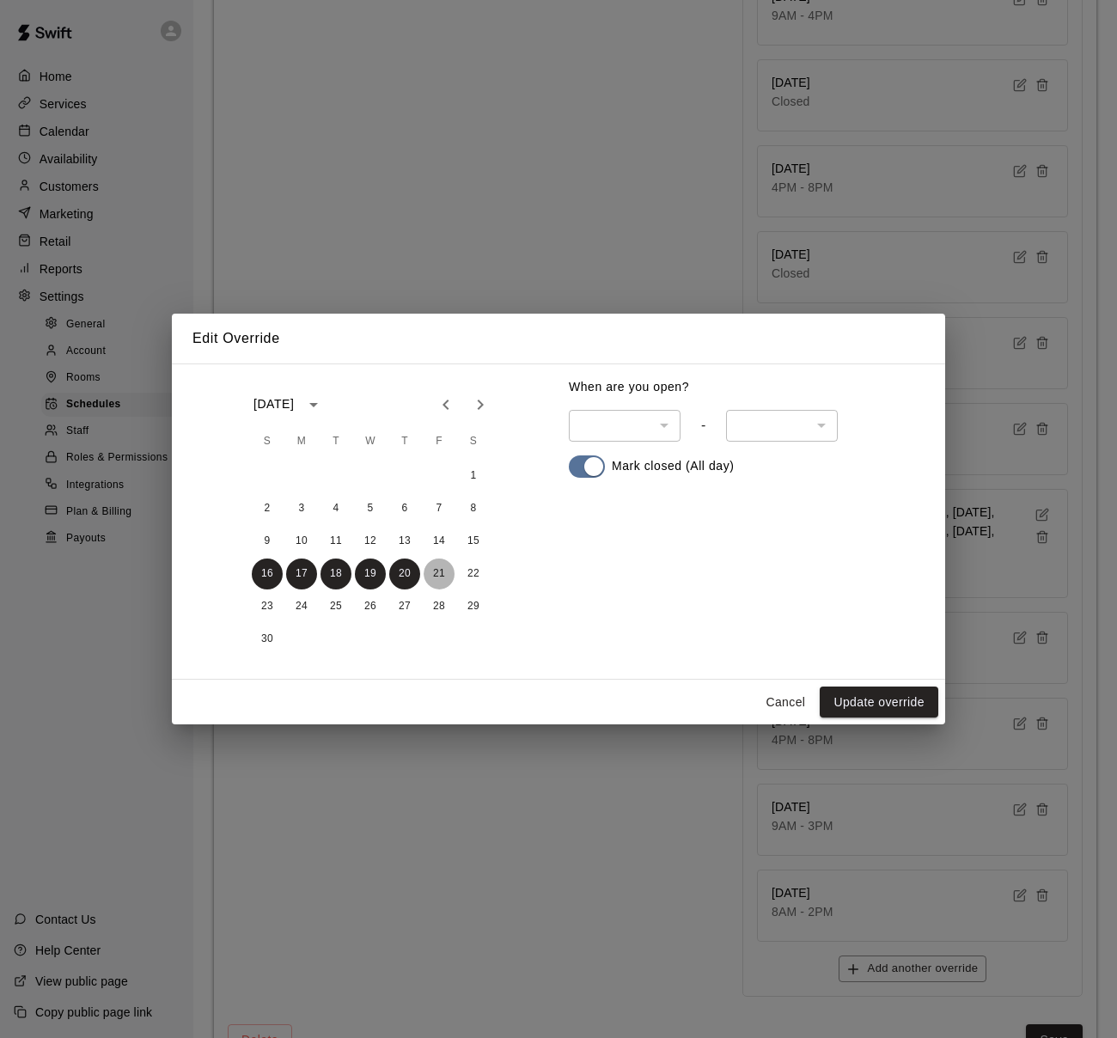
click at [442, 572] on button "21" at bounding box center [439, 574] width 31 height 31
drag, startPoint x: 469, startPoint y: 572, endPoint x: 461, endPoint y: 554, distance: 20.8
click at [469, 572] on button "22" at bounding box center [473, 574] width 31 height 31
click at [442, 541] on button "14" at bounding box center [439, 541] width 31 height 31
click at [465, 539] on button "15" at bounding box center [473, 541] width 31 height 31
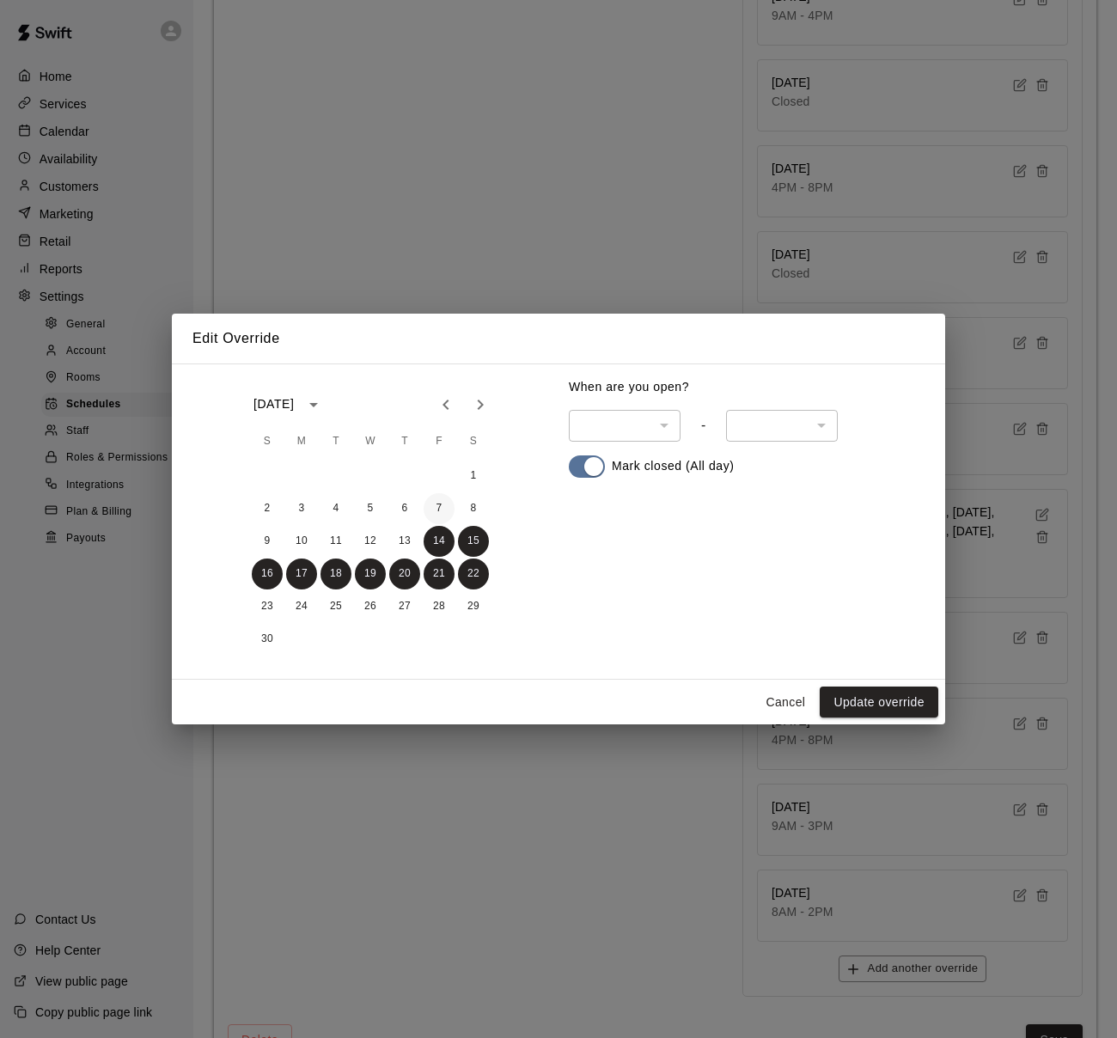
click at [432, 506] on button "7" at bounding box center [439, 508] width 31 height 31
click at [441, 604] on button "28" at bounding box center [439, 606] width 31 height 31
click at [468, 604] on button "29" at bounding box center [473, 606] width 31 height 31
click at [402, 605] on button "27" at bounding box center [404, 606] width 31 height 31
click at [365, 606] on button "26" at bounding box center [370, 606] width 31 height 31
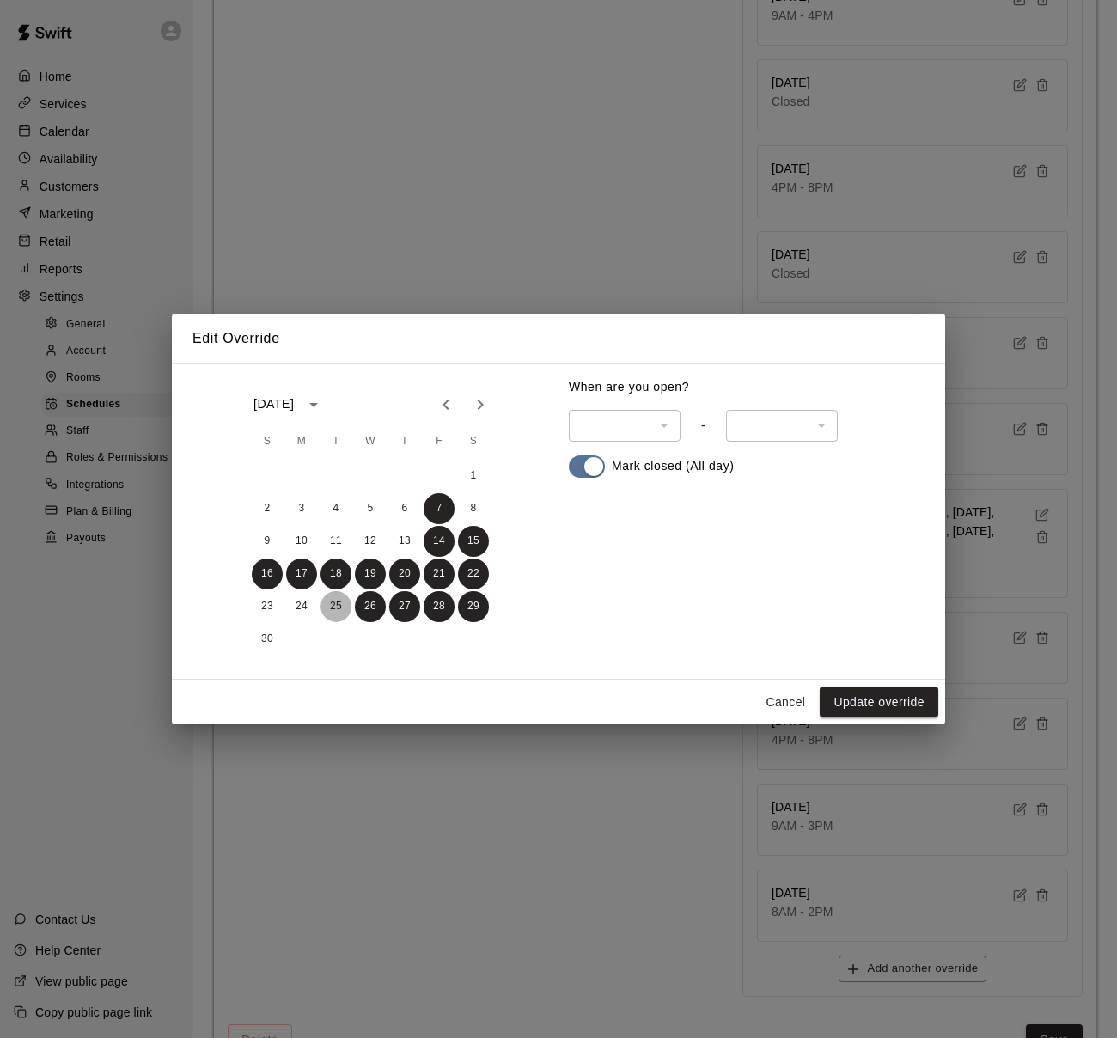
click at [333, 609] on button "25" at bounding box center [336, 606] width 31 height 31
click at [297, 609] on button "24" at bounding box center [301, 606] width 31 height 31
click at [262, 610] on button "23" at bounding box center [267, 606] width 31 height 31
click at [266, 629] on button "30" at bounding box center [267, 639] width 31 height 31
click at [474, 401] on icon "Next month" at bounding box center [480, 405] width 21 height 21
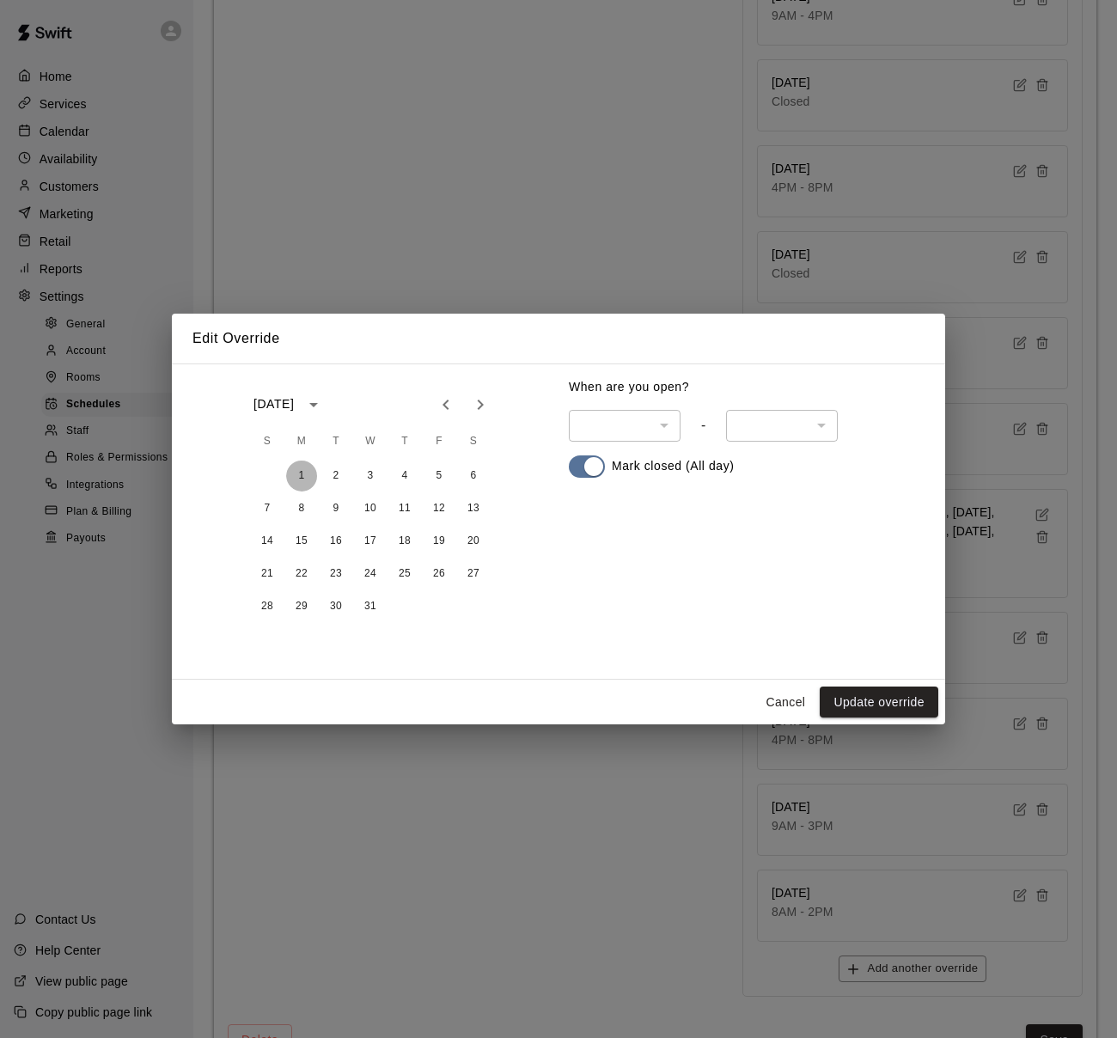
click at [304, 480] on button "1" at bounding box center [301, 476] width 31 height 31
click at [334, 481] on button "2" at bounding box center [336, 476] width 31 height 31
click at [371, 476] on button "3" at bounding box center [370, 476] width 31 height 31
click at [397, 474] on button "4" at bounding box center [404, 476] width 31 height 31
click at [437, 473] on button "5" at bounding box center [439, 476] width 31 height 31
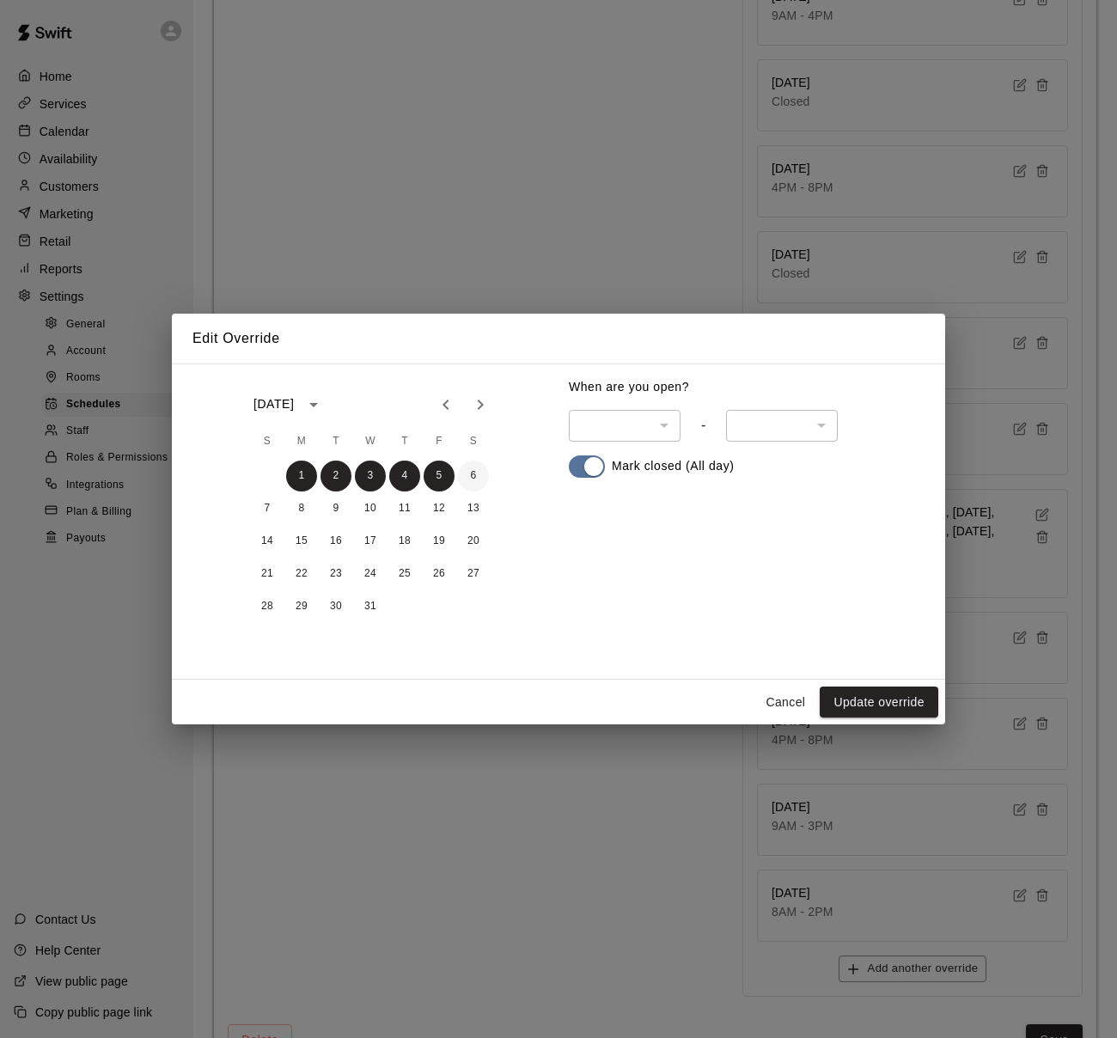
click at [466, 473] on button "6" at bounding box center [473, 476] width 31 height 31
click at [470, 505] on button "13" at bounding box center [473, 508] width 31 height 31
click at [428, 505] on button "12" at bounding box center [439, 508] width 31 height 31
click at [407, 509] on button "11" at bounding box center [404, 508] width 31 height 31
click at [363, 511] on button "10" at bounding box center [370, 508] width 31 height 31
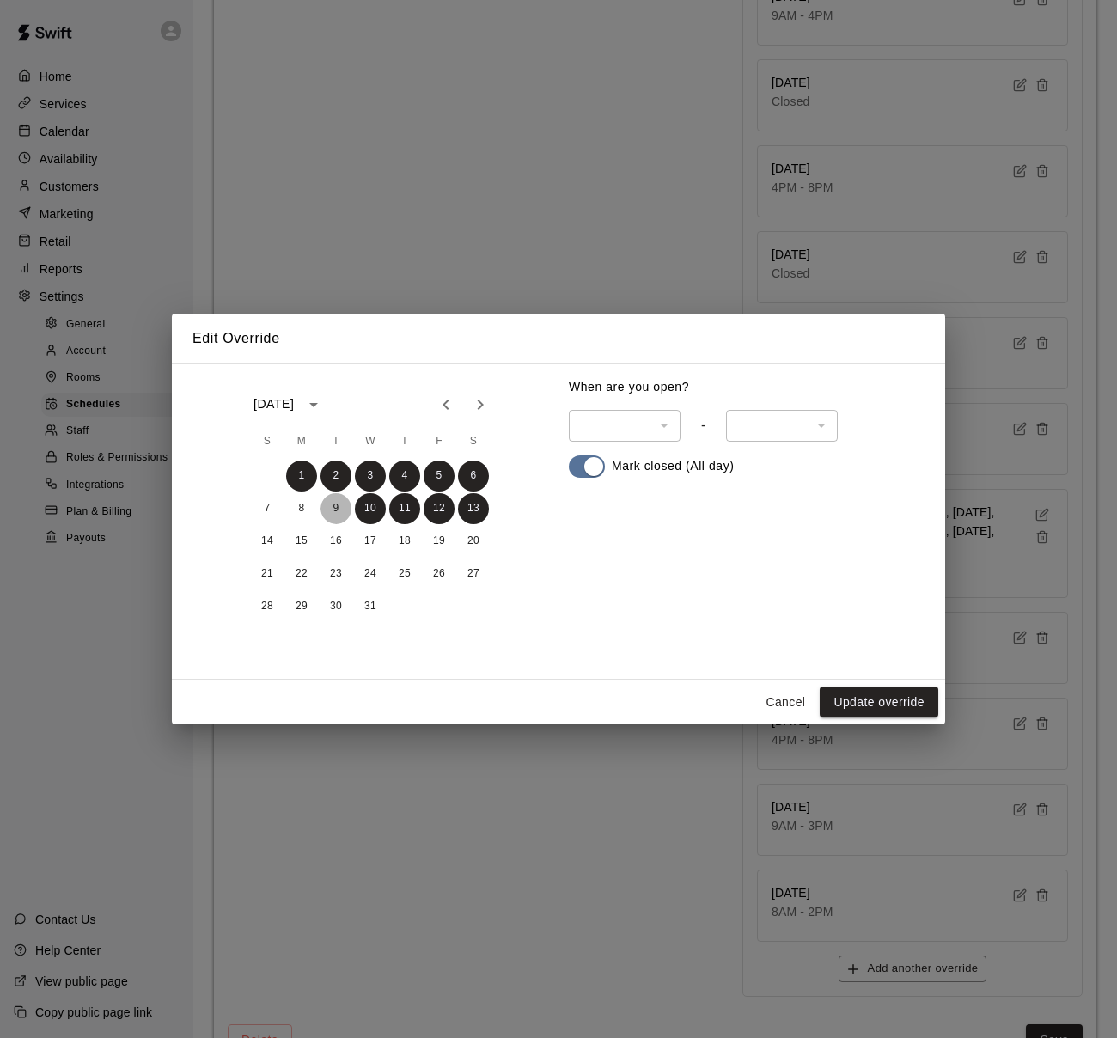
click at [346, 510] on button "9" at bounding box center [336, 508] width 31 height 31
click at [297, 511] on button "8" at bounding box center [301, 508] width 31 height 31
click at [276, 511] on button "7" at bounding box center [267, 508] width 31 height 31
click at [270, 534] on button "14" at bounding box center [267, 541] width 31 height 31
click at [272, 571] on button "21" at bounding box center [267, 574] width 31 height 31
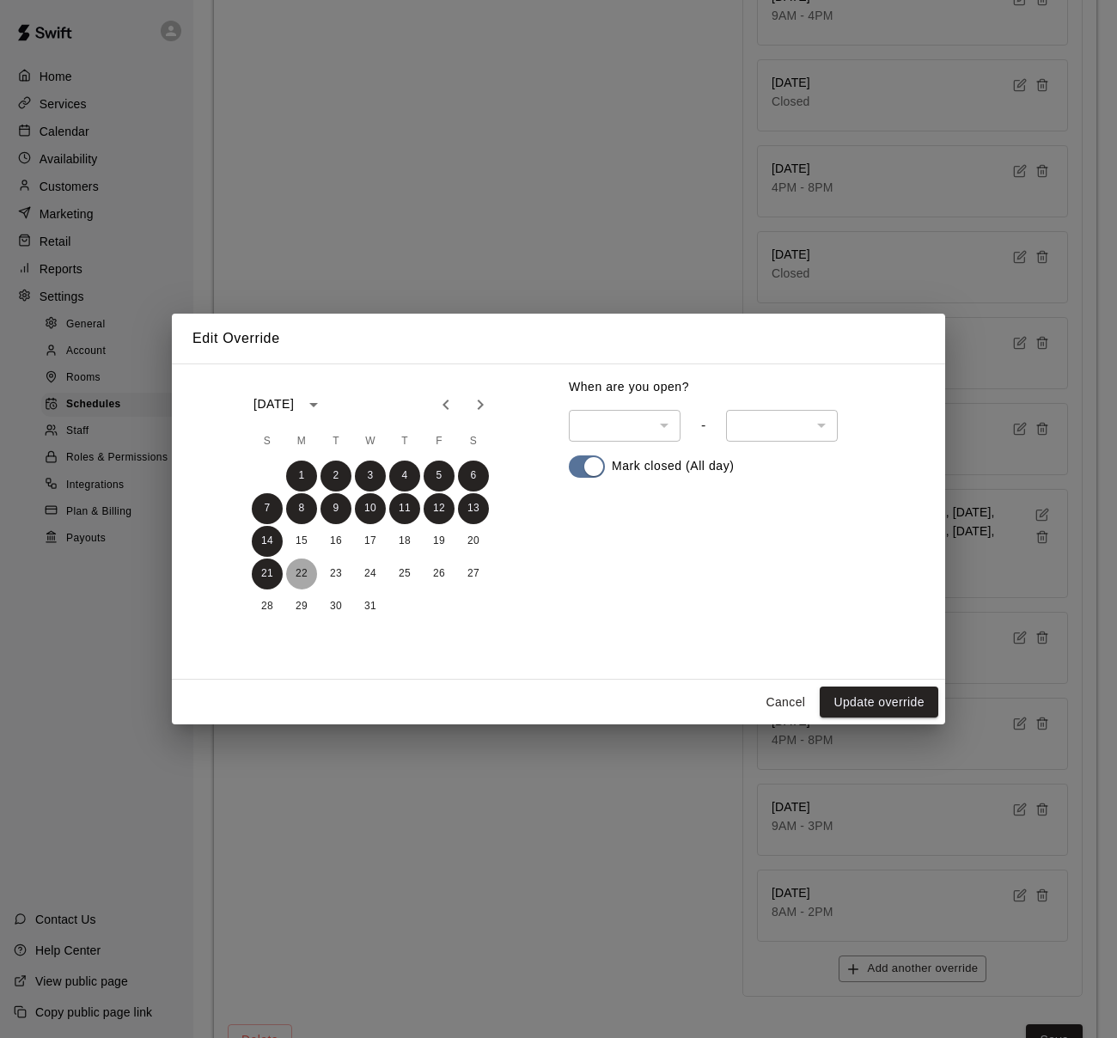
drag, startPoint x: 272, startPoint y: 571, endPoint x: 300, endPoint y: 557, distance: 31.5
click at [303, 572] on button "22" at bounding box center [301, 574] width 31 height 31
click at [299, 548] on button "15" at bounding box center [301, 541] width 31 height 31
drag, startPoint x: 367, startPoint y: 540, endPoint x: 353, endPoint y: 540, distance: 13.8
click at [366, 540] on button "17" at bounding box center [370, 541] width 31 height 31
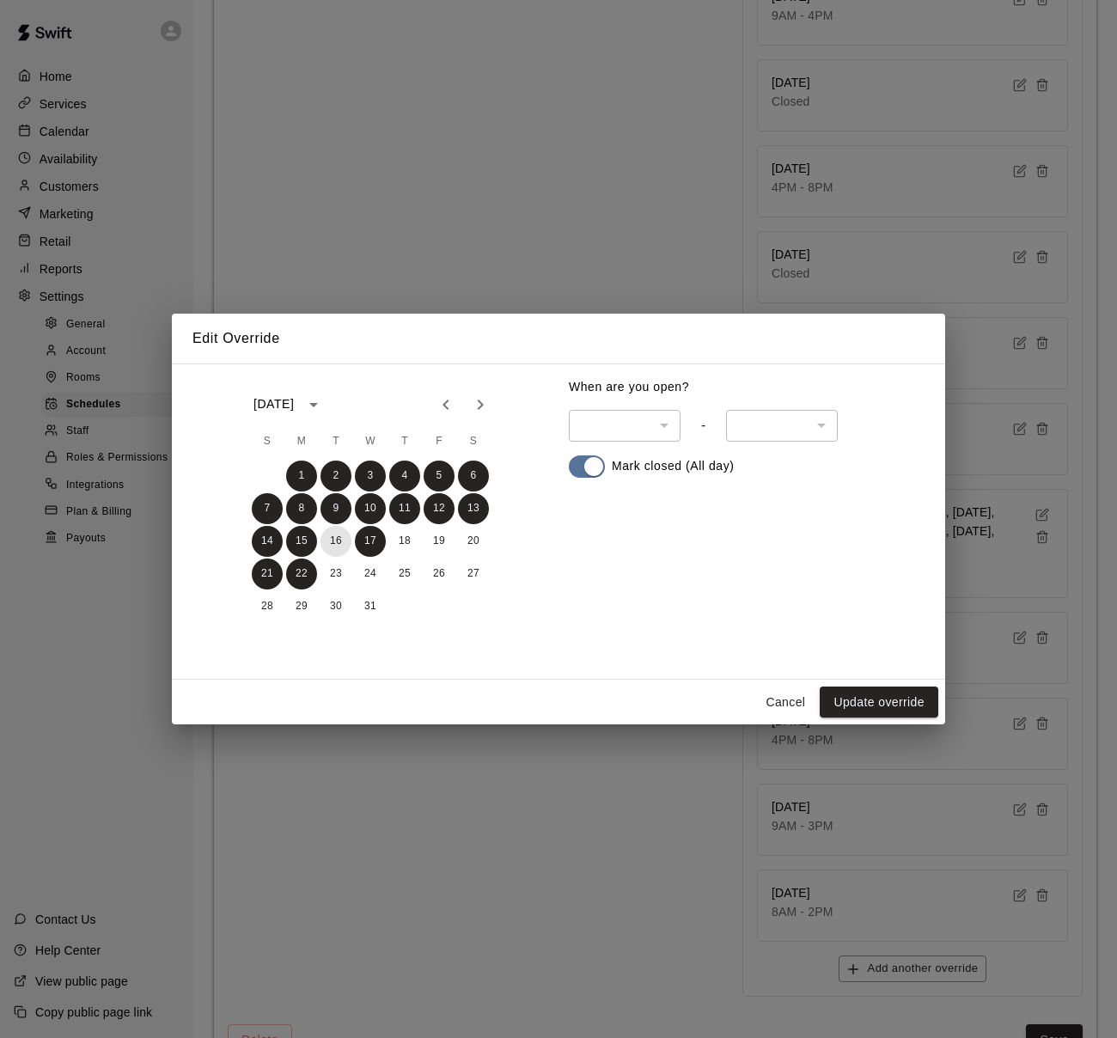
click at [340, 540] on button "16" at bounding box center [336, 541] width 31 height 31
click at [404, 540] on button "18" at bounding box center [404, 541] width 31 height 31
click at [439, 540] on button "19" at bounding box center [439, 541] width 31 height 31
click at [474, 542] on button "20" at bounding box center [473, 541] width 31 height 31
click at [468, 568] on button "27" at bounding box center [473, 574] width 31 height 31
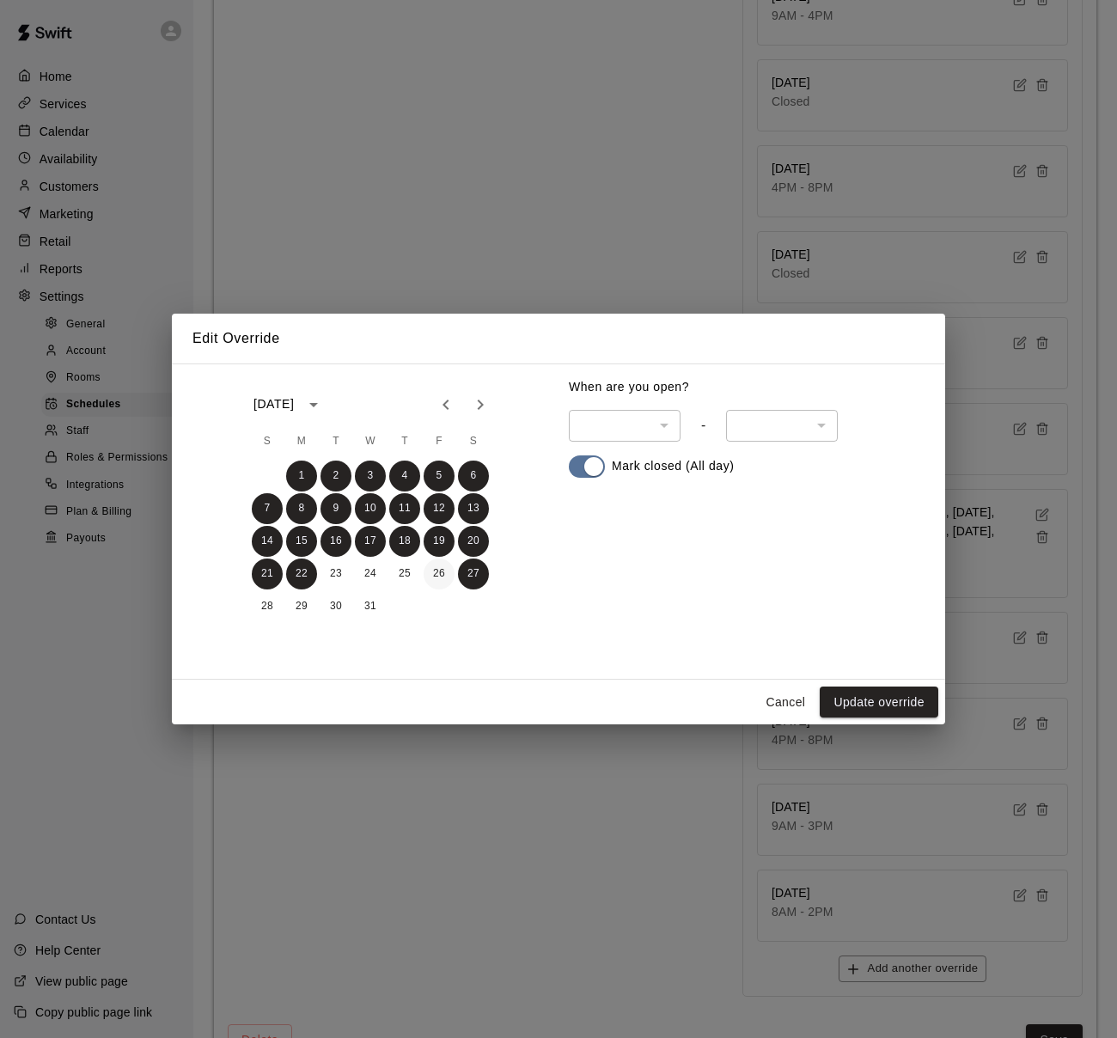
click at [441, 571] on button "26" at bounding box center [439, 574] width 31 height 31
click at [395, 572] on button "25" at bounding box center [404, 574] width 31 height 31
click at [357, 572] on button "24" at bounding box center [370, 574] width 31 height 31
click at [335, 575] on button "23" at bounding box center [336, 574] width 31 height 31
click at [338, 595] on button "30" at bounding box center [336, 606] width 31 height 31
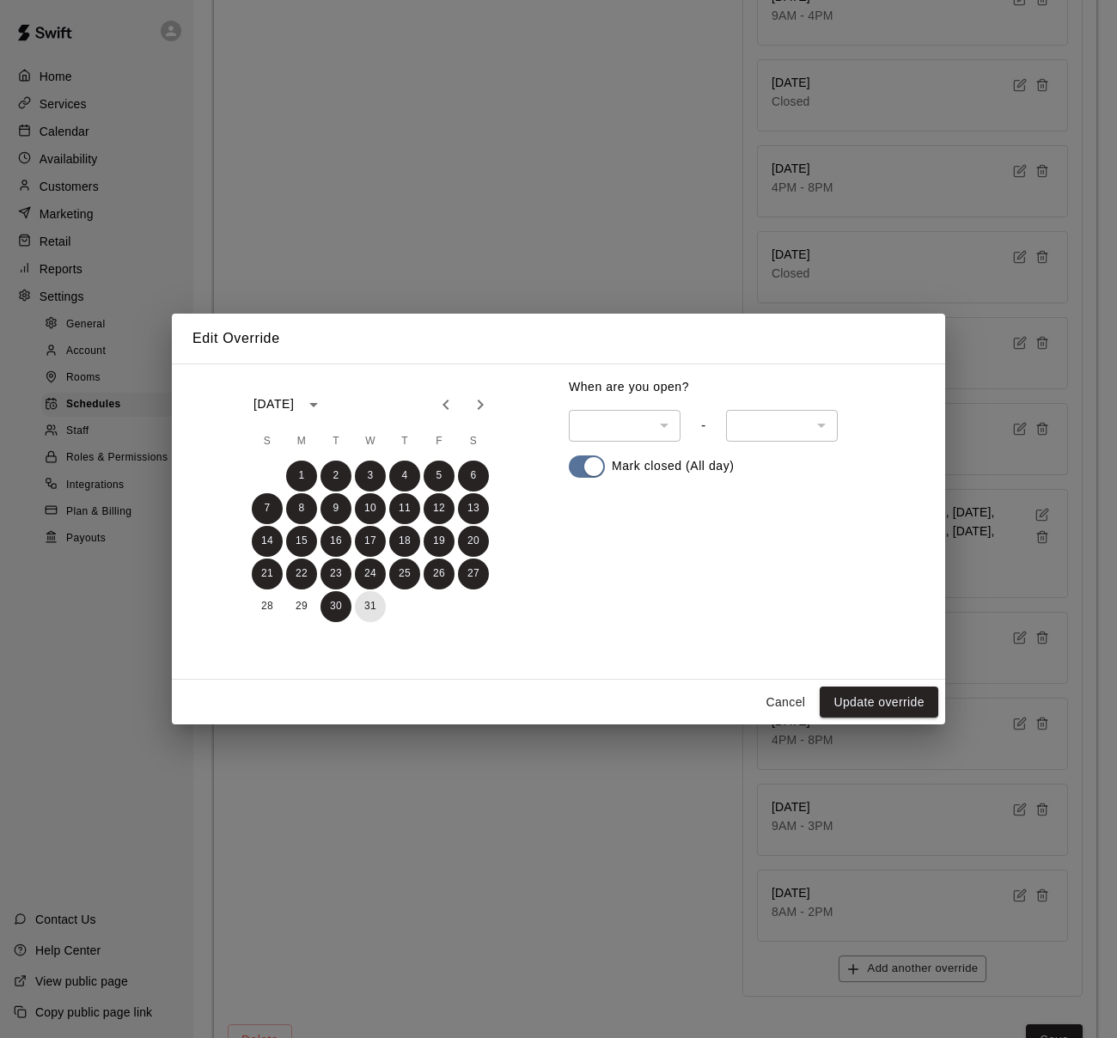
drag, startPoint x: 338, startPoint y: 595, endPoint x: 319, endPoint y: 605, distance: 21.5
click at [364, 603] on button "31" at bounding box center [370, 606] width 31 height 31
drag, startPoint x: 306, startPoint y: 604, endPoint x: 248, endPoint y: 607, distance: 57.7
click at [303, 605] on button "29" at bounding box center [301, 606] width 31 height 31
click at [269, 607] on button "28" at bounding box center [267, 606] width 31 height 31
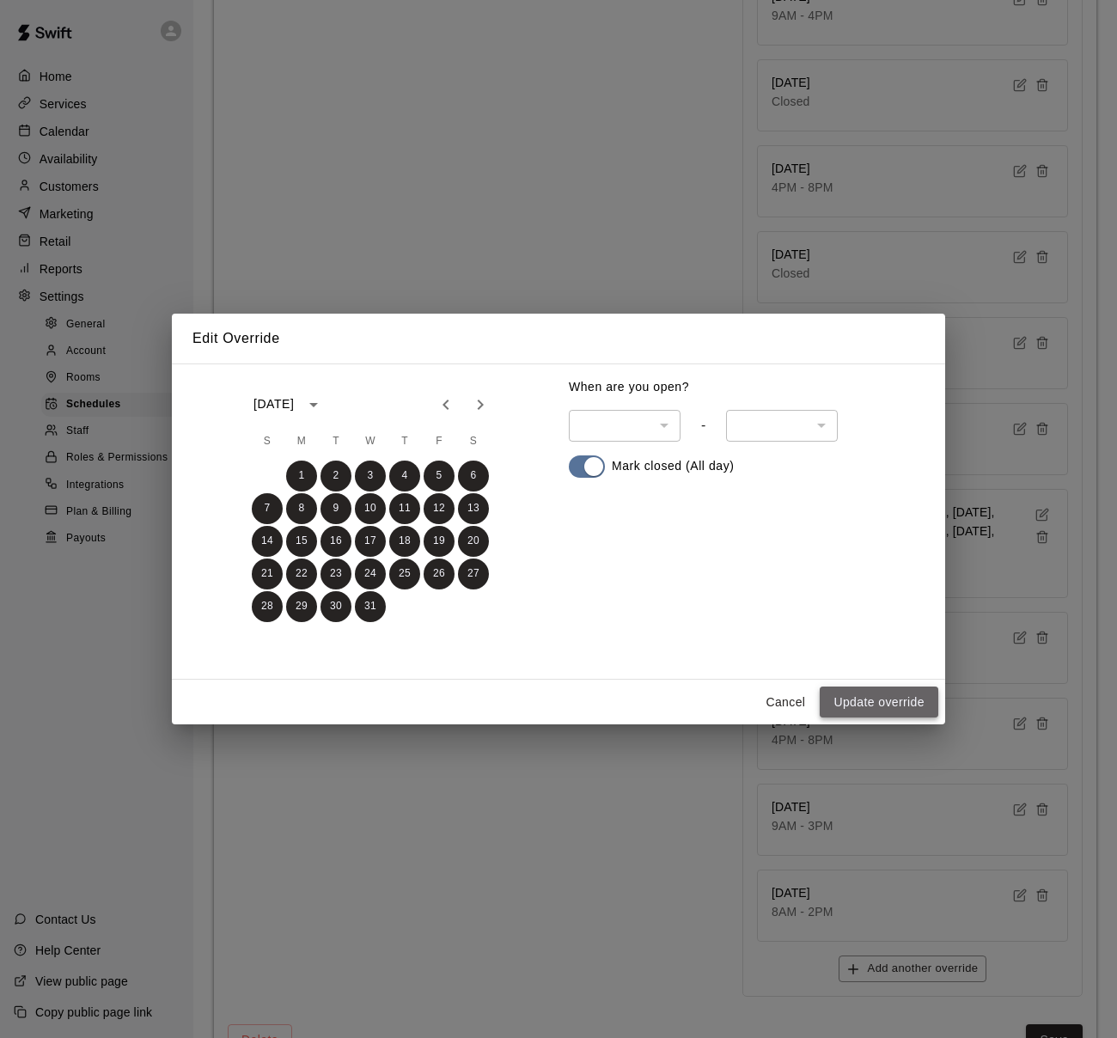
click at [865, 695] on button "Update override" at bounding box center [879, 703] width 119 height 32
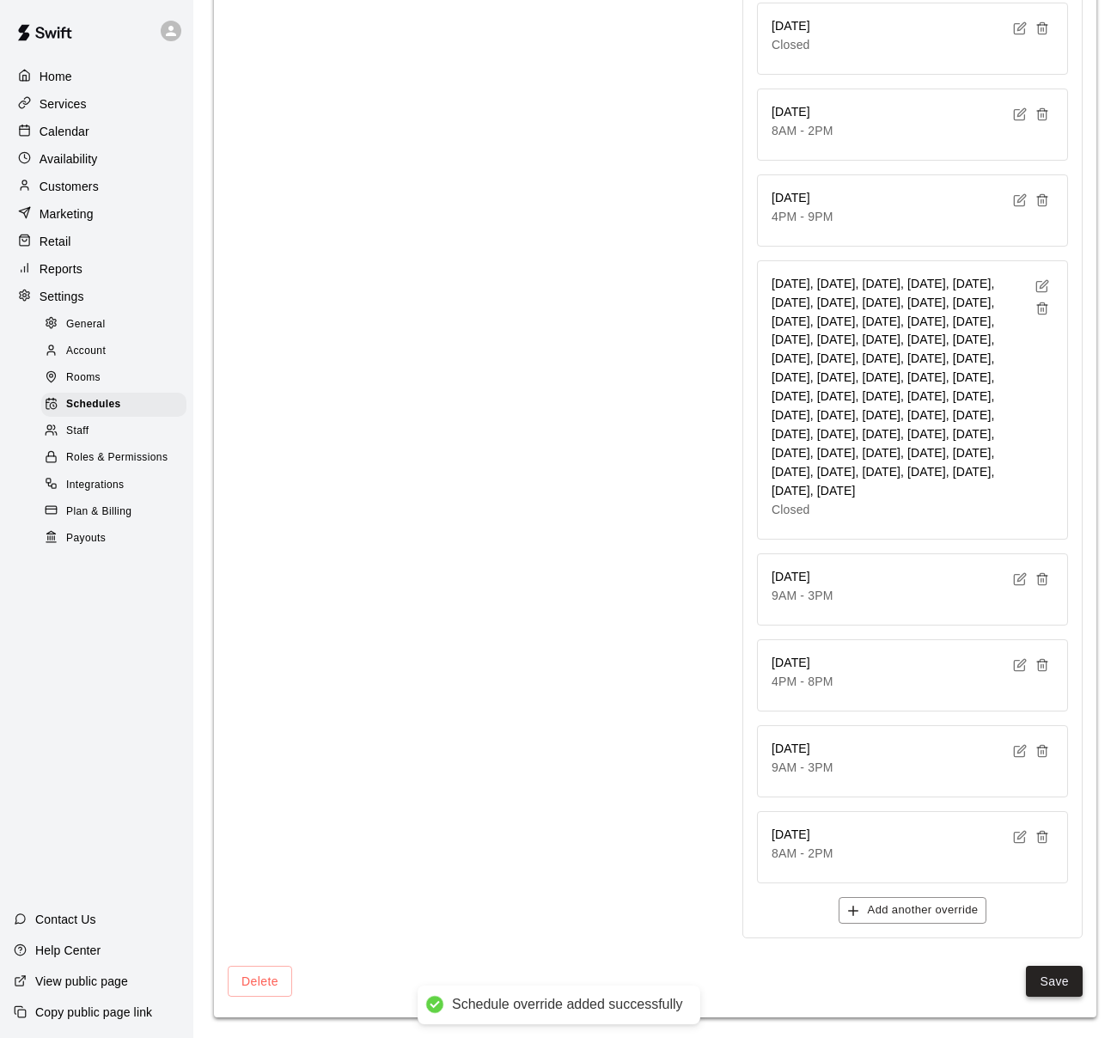
scroll to position [4938, 0]
click at [1062, 986] on button "Save" at bounding box center [1054, 982] width 57 height 32
